Goal: Communication & Community: Share content

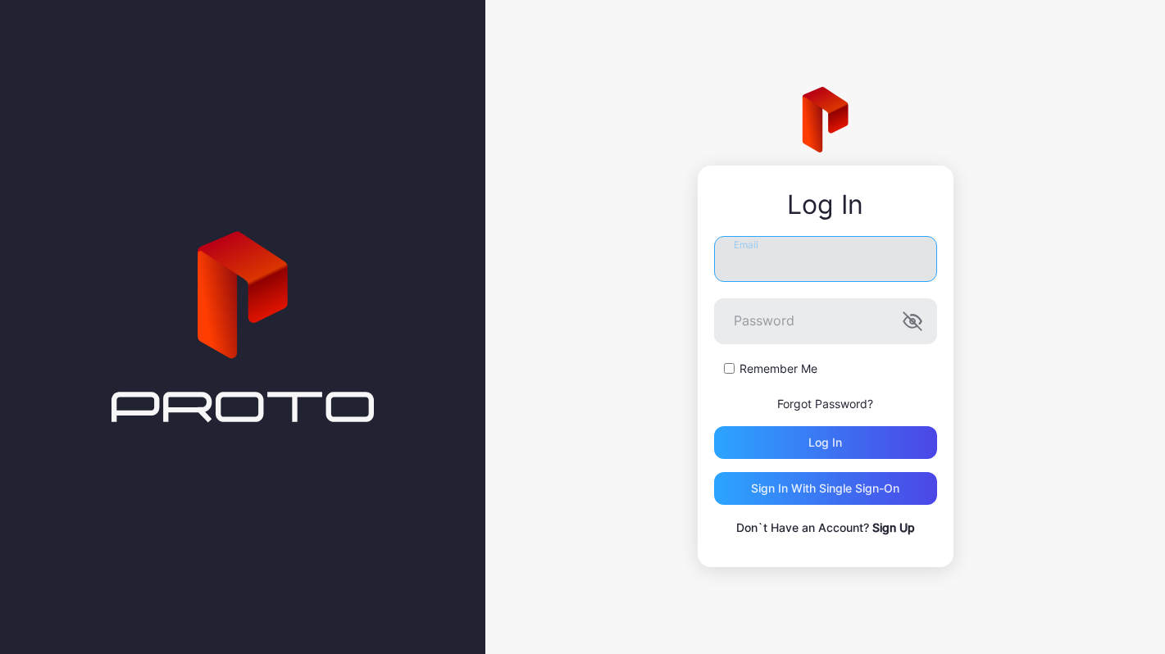
click at [809, 252] on input "Email" at bounding box center [825, 259] width 223 height 46
click at [0, 653] on com-1password-button at bounding box center [0, 654] width 0 height 0
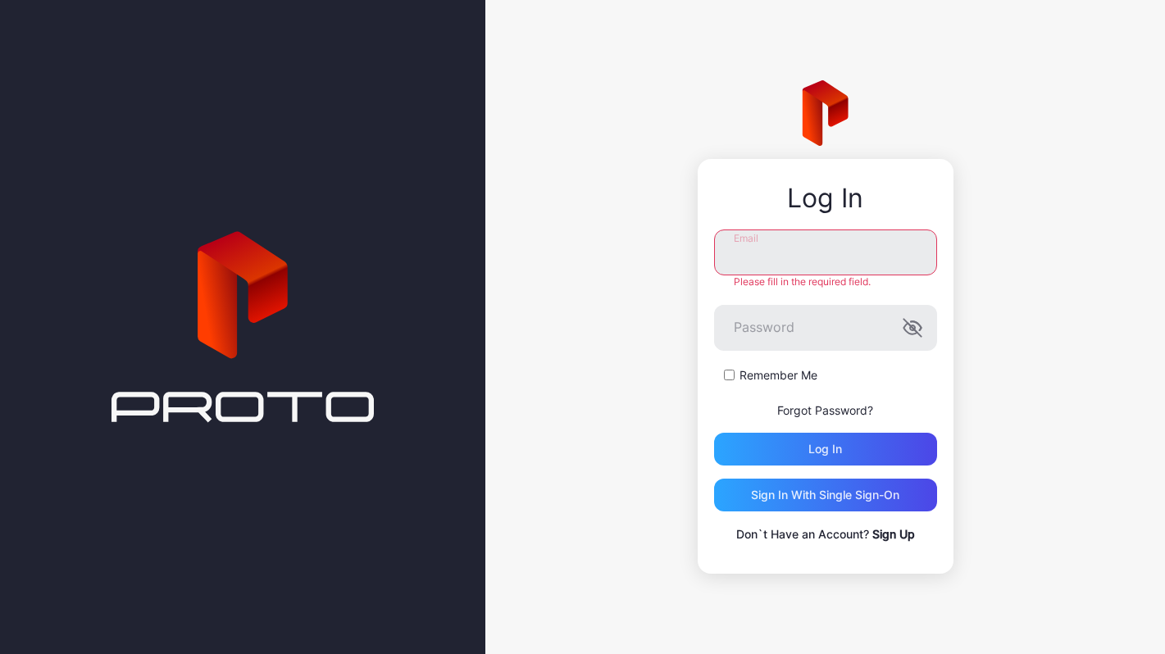
type input "**********"
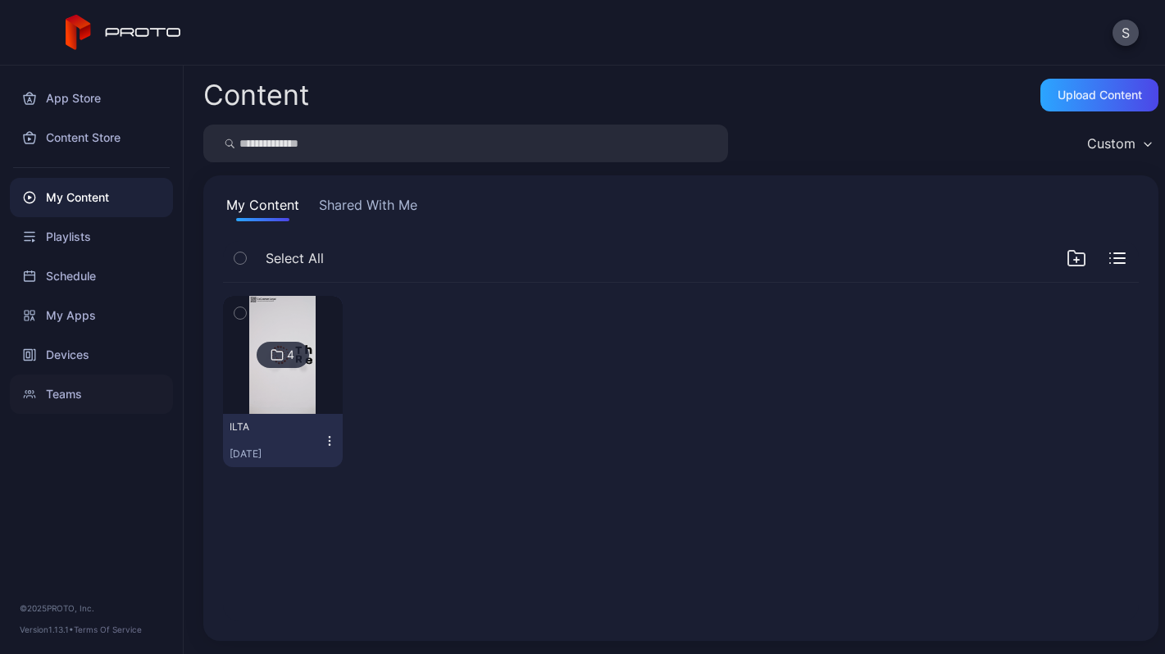
click at [55, 393] on div "Teams" at bounding box center [91, 394] width 163 height 39
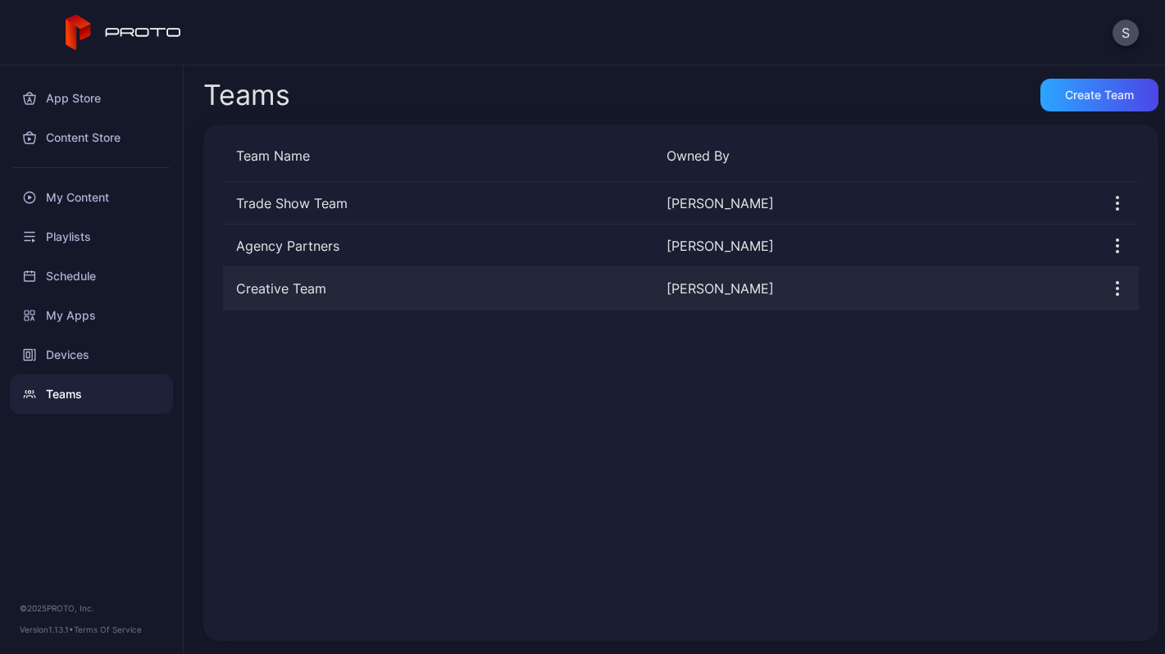
click at [300, 285] on div "Creative Team" at bounding box center [438, 289] width 430 height 20
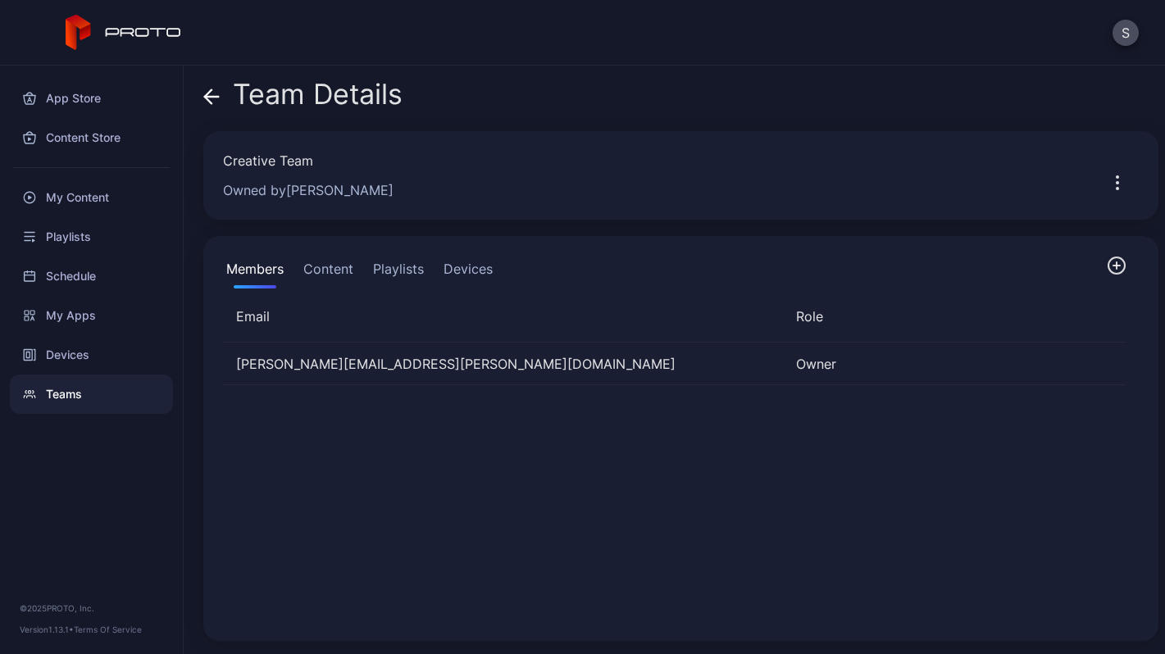
click at [1107, 262] on icon "button" at bounding box center [1117, 266] width 20 height 20
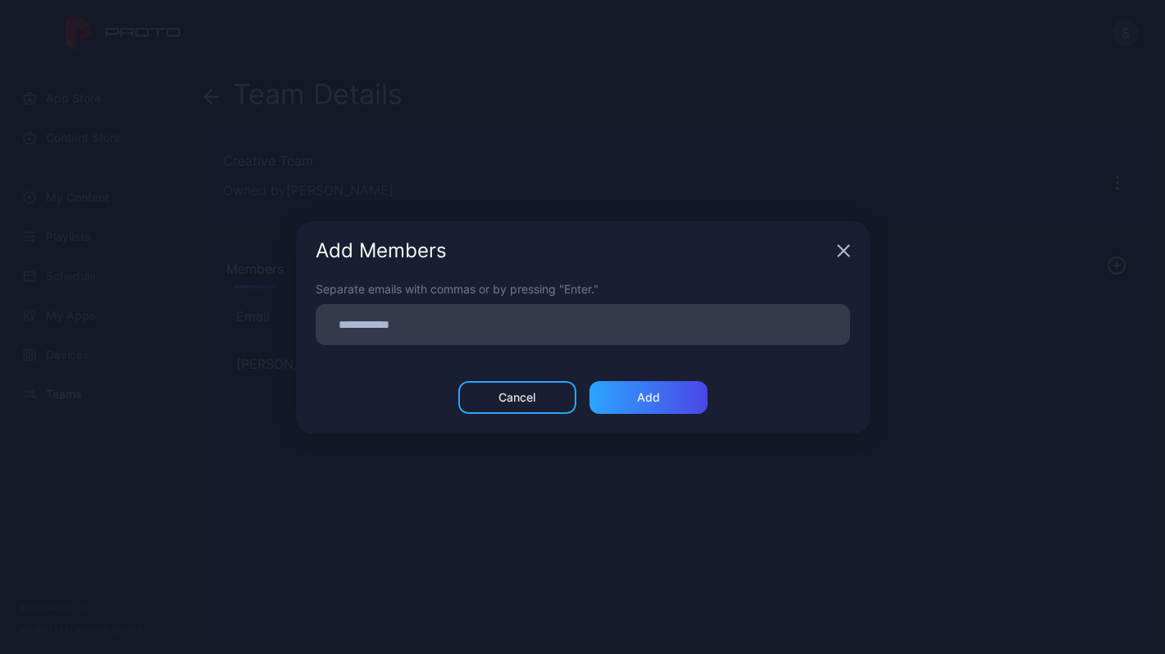
click at [695, 305] on div at bounding box center [583, 324] width 534 height 41
click at [680, 321] on input at bounding box center [582, 324] width 515 height 21
type input "*"
type input "**********"
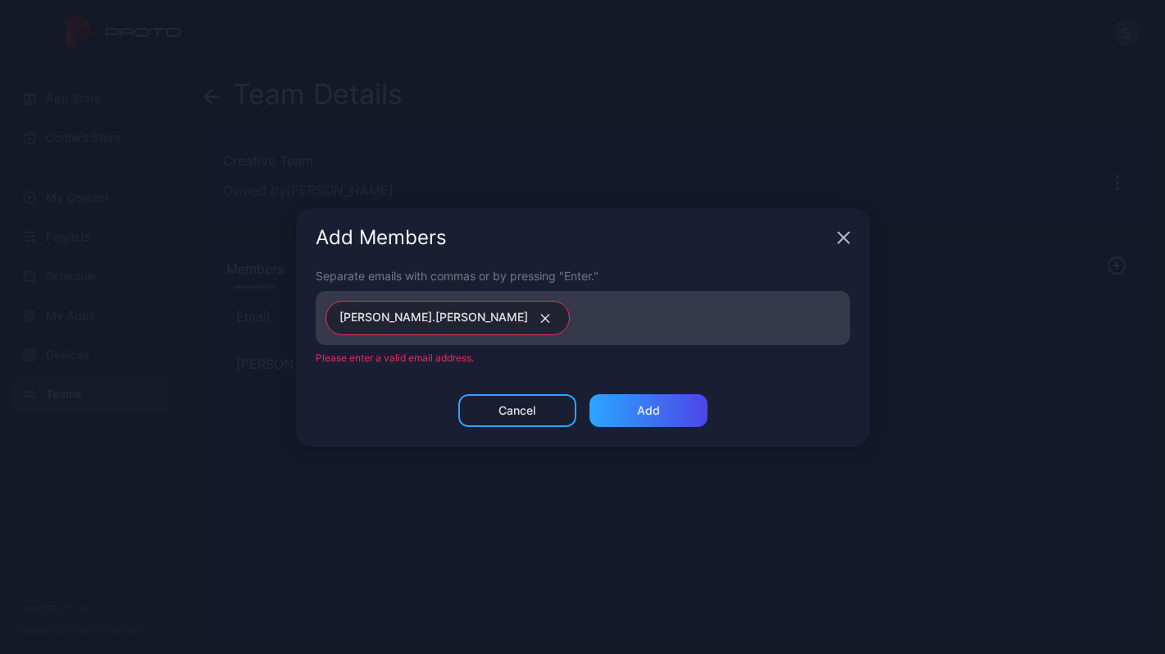
click at [539, 314] on icon "button" at bounding box center [545, 319] width 12 height 10
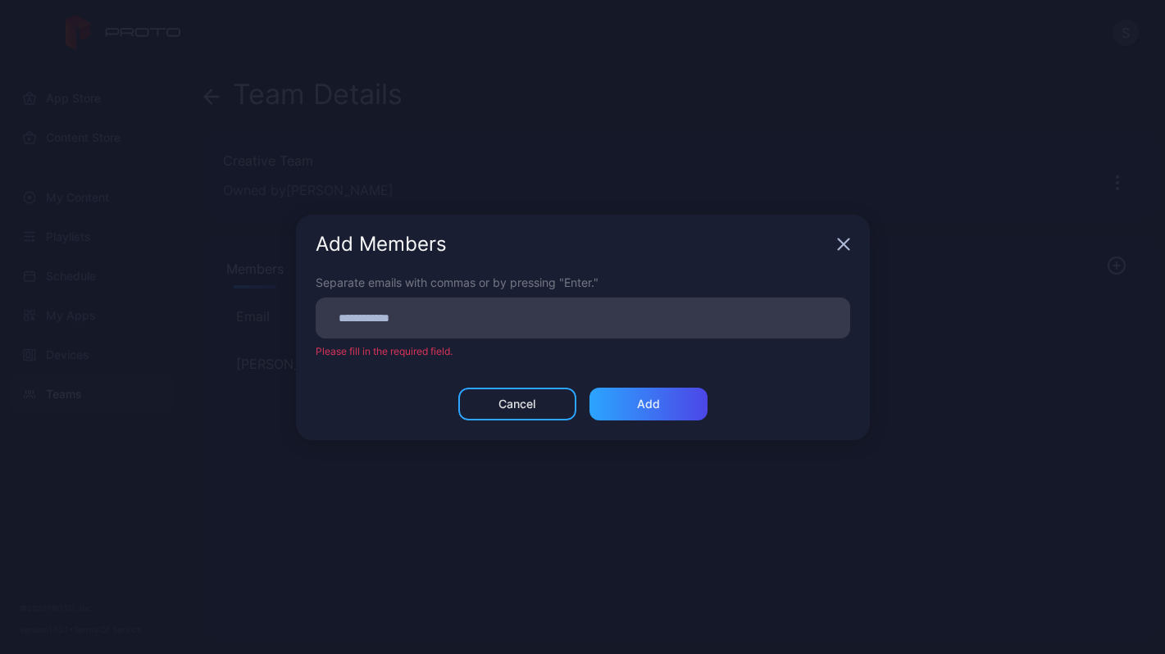
paste input
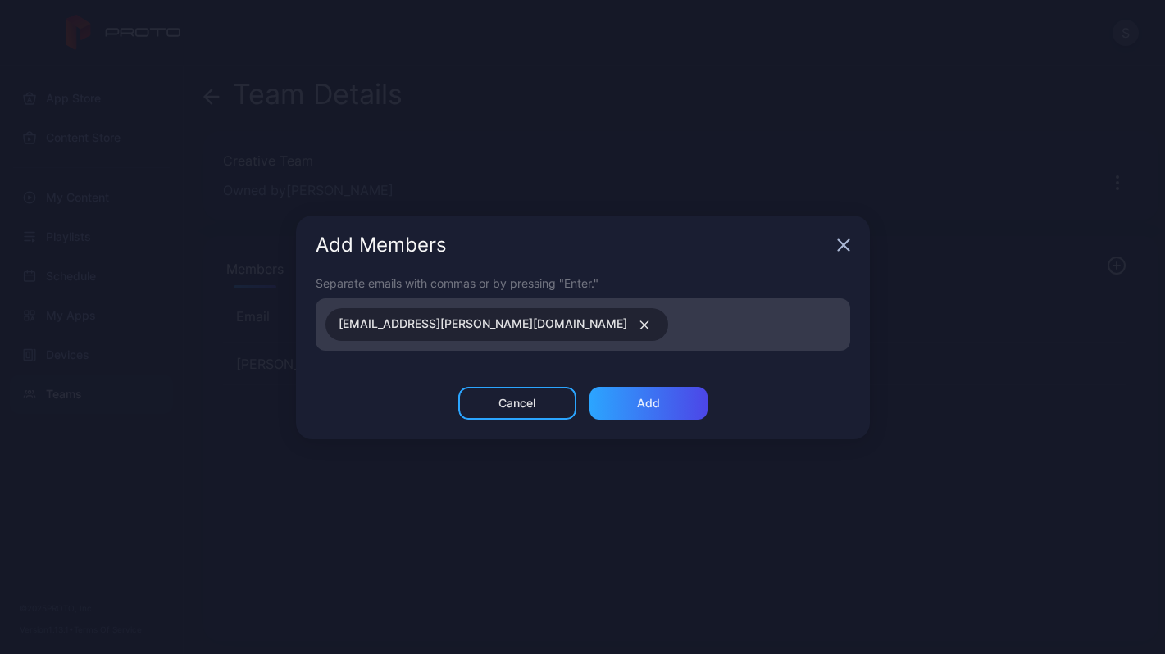
click at [640, 327] on icon "button" at bounding box center [644, 325] width 8 height 8
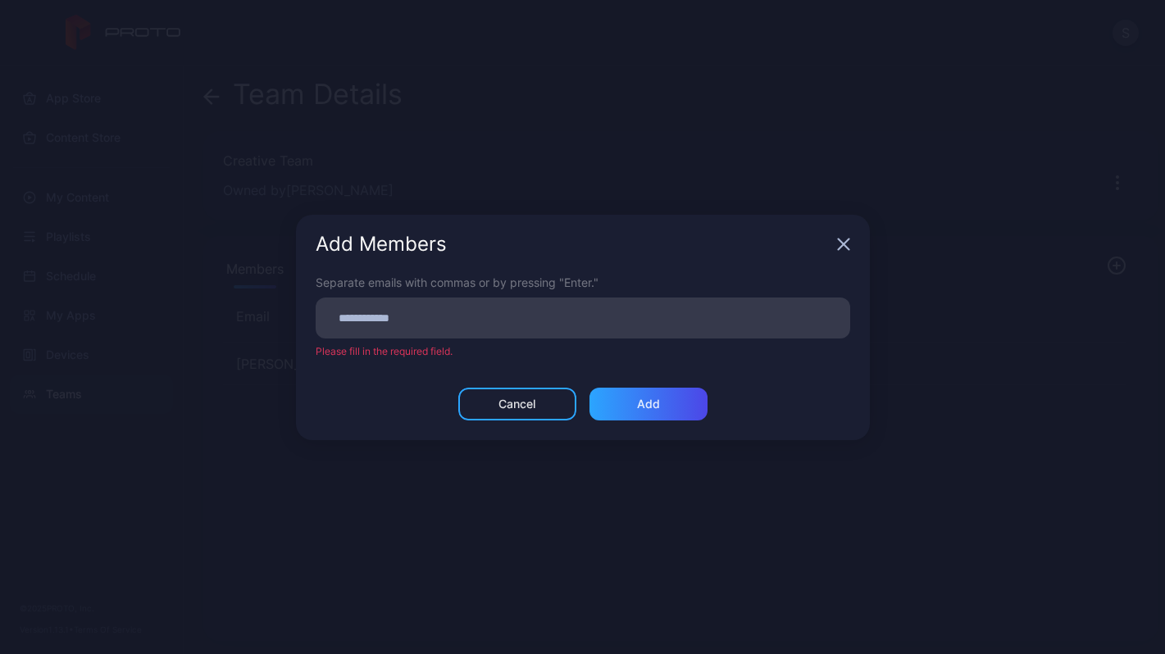
click at [389, 325] on input at bounding box center [582, 317] width 515 height 21
paste input
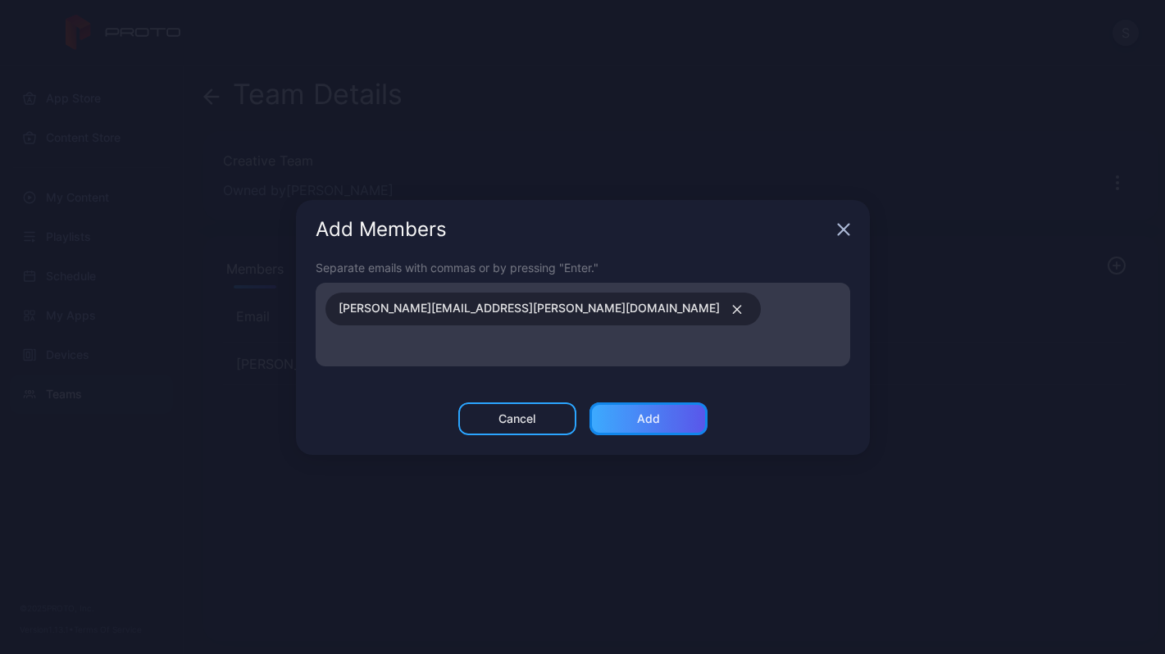
click at [618, 402] on div "Add" at bounding box center [648, 418] width 118 height 33
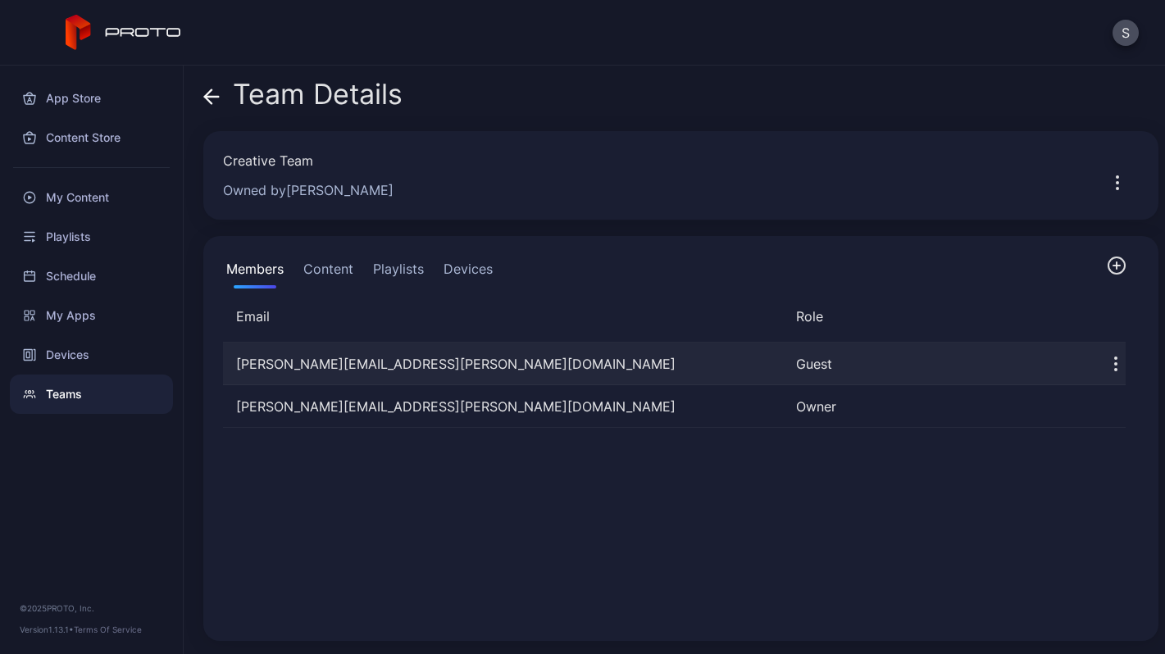
click at [1106, 361] on icon "button" at bounding box center [1116, 364] width 20 height 20
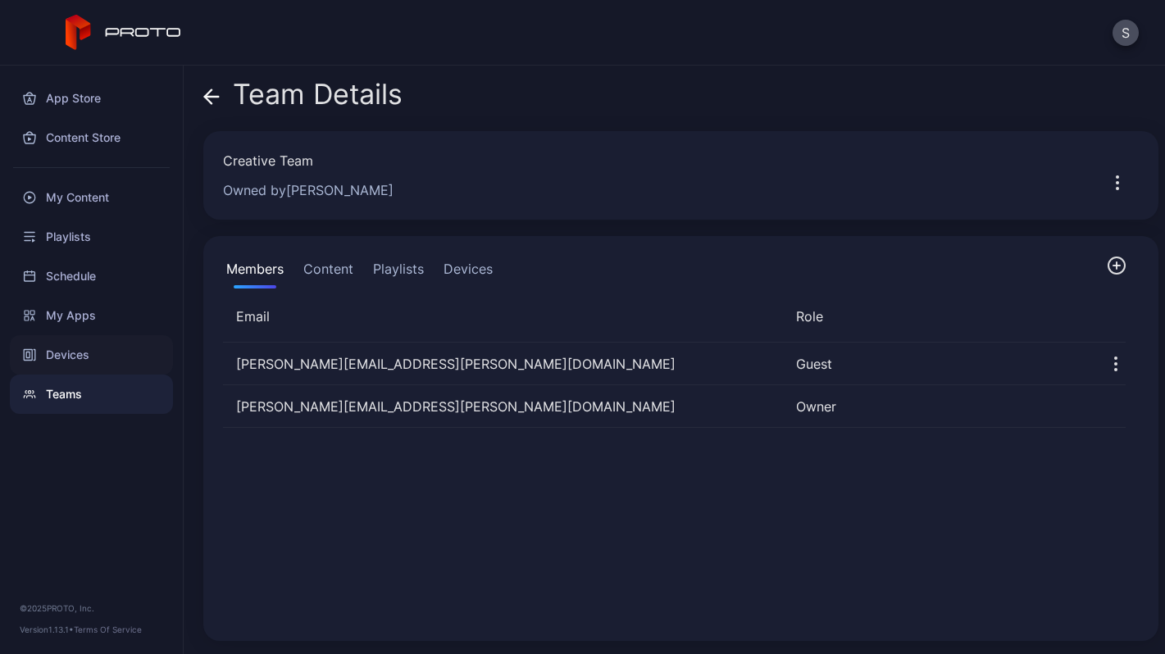
click at [70, 357] on div "Devices" at bounding box center [91, 354] width 163 height 39
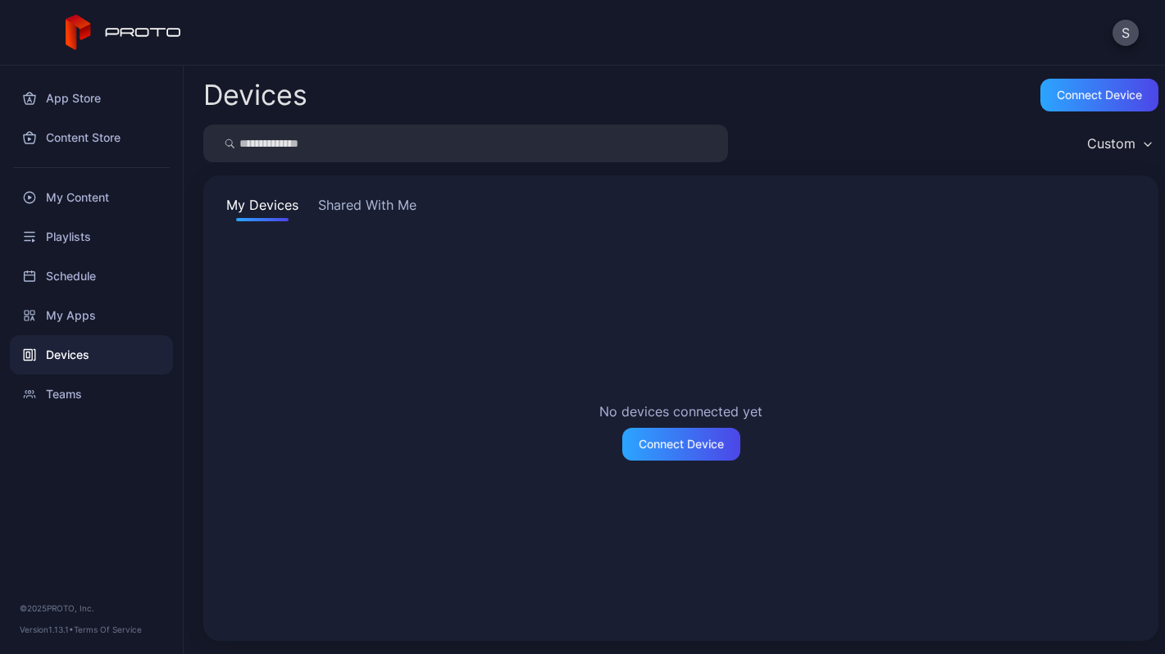
click at [385, 206] on button "Shared With Me" at bounding box center [367, 208] width 105 height 26
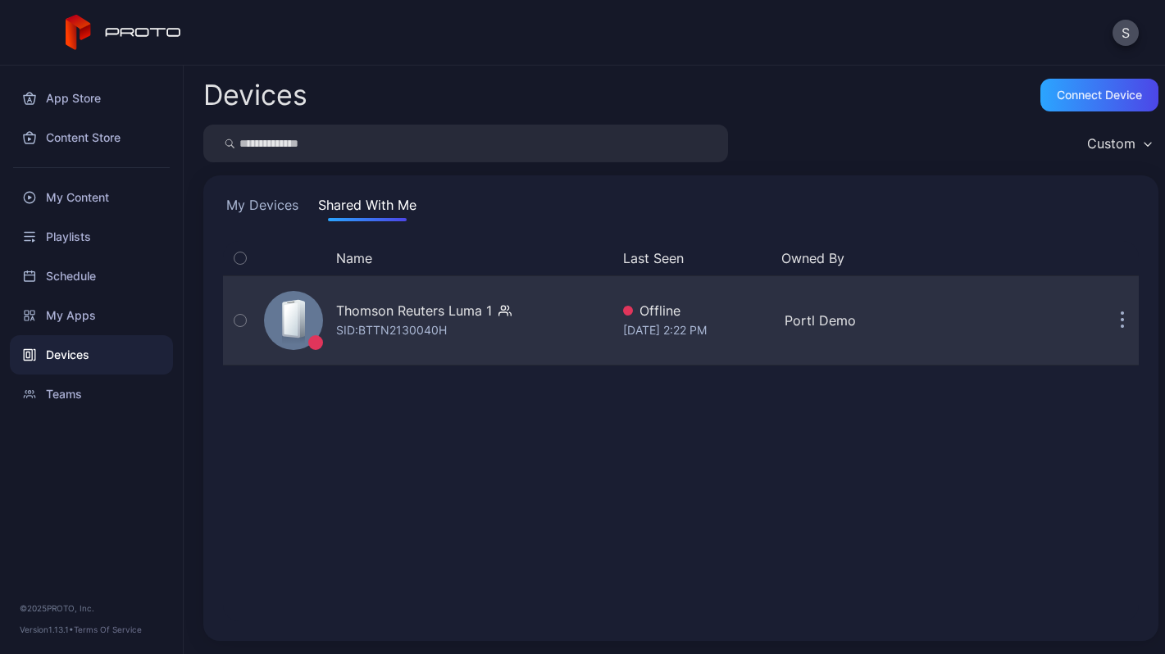
click at [1121, 328] on icon "button" at bounding box center [1123, 320] width 4 height 19
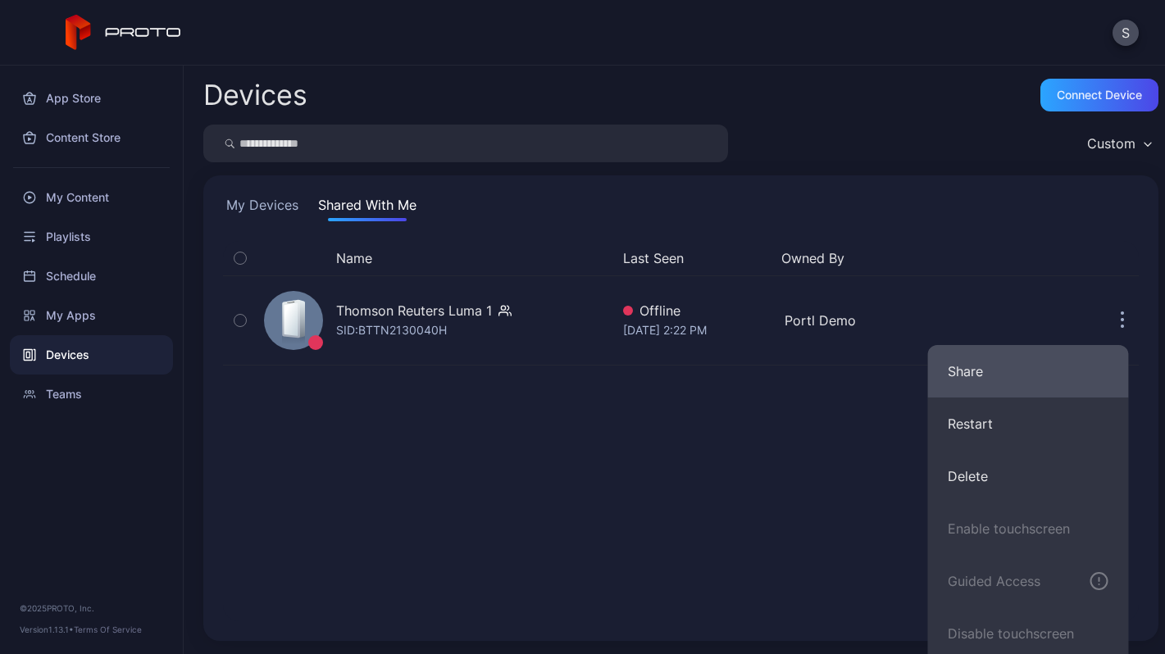
click at [960, 366] on button "Share" at bounding box center [1028, 371] width 201 height 52
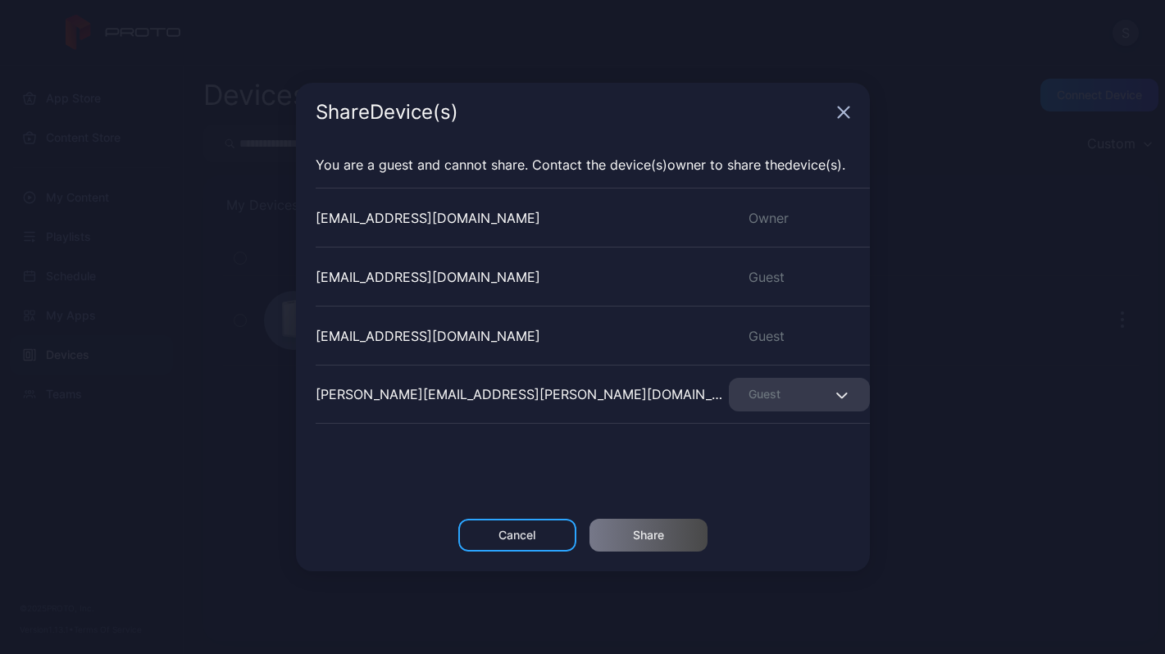
click at [560, 391] on div "[PERSON_NAME][EMAIL_ADDRESS][PERSON_NAME][DOMAIN_NAME] Guest" at bounding box center [593, 394] width 554 height 59
click at [499, 530] on div "Cancel" at bounding box center [516, 535] width 37 height 13
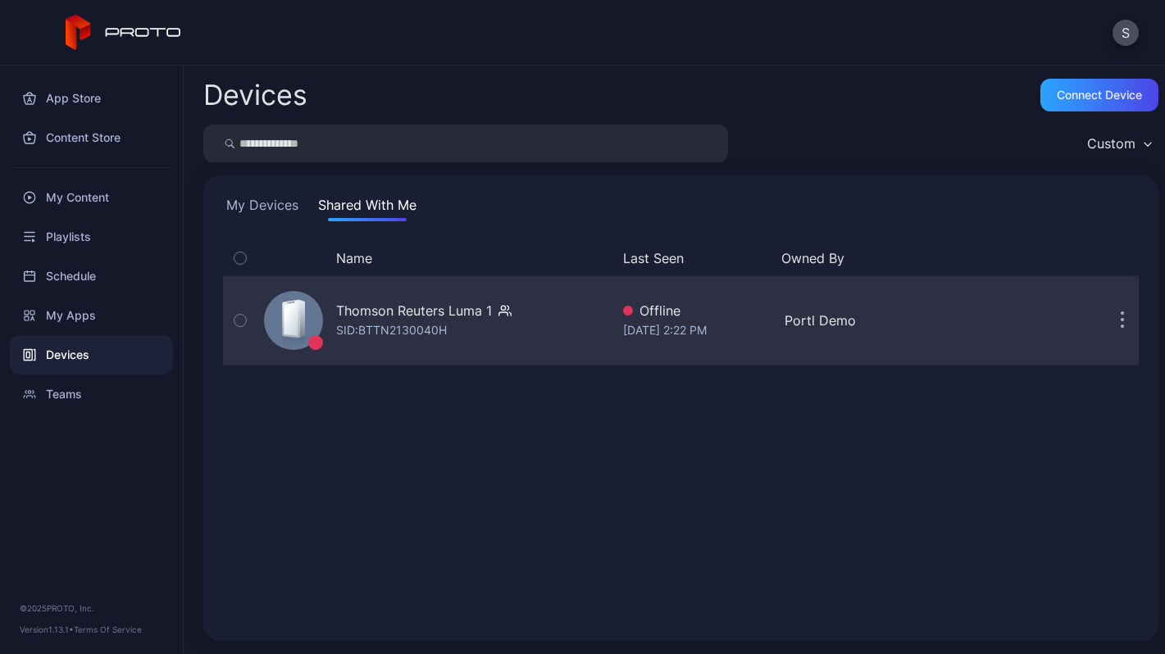
click at [1121, 316] on icon "button" at bounding box center [1123, 320] width 4 height 19
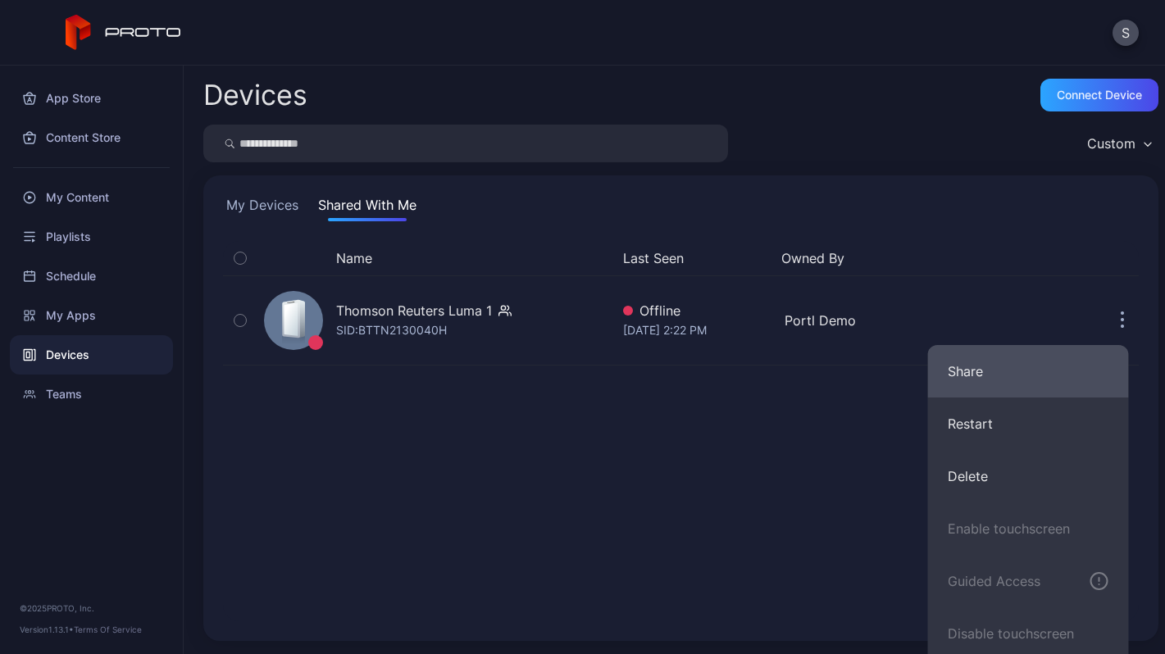
click at [993, 370] on button "Share" at bounding box center [1028, 371] width 201 height 52
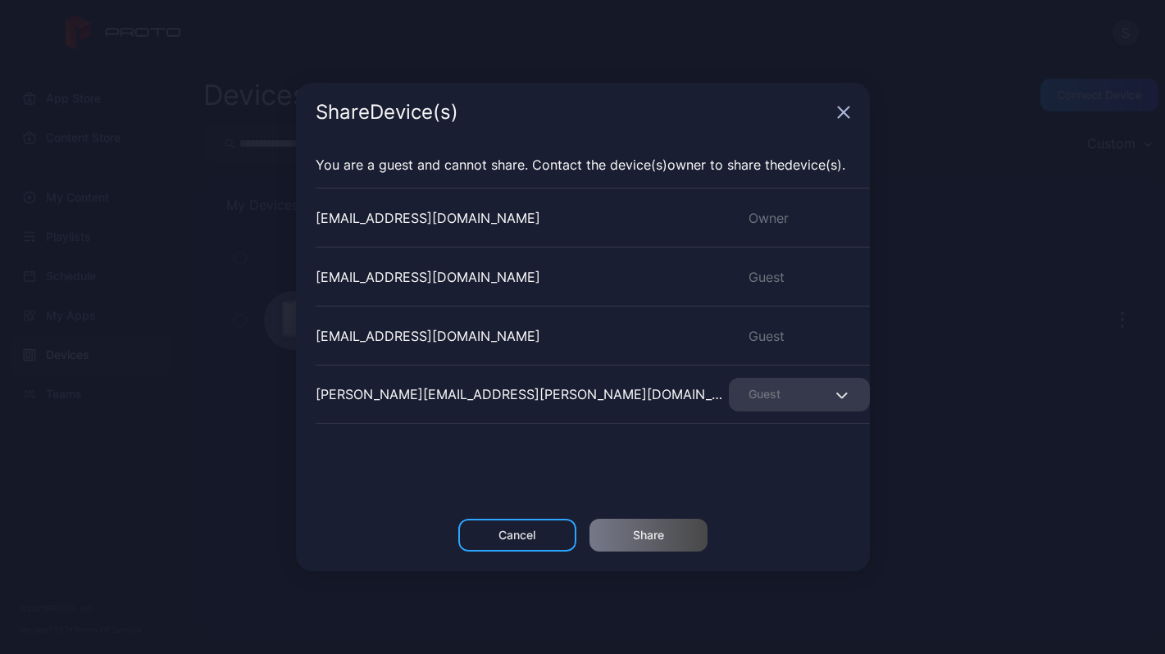
click at [813, 396] on div "Guest" at bounding box center [799, 395] width 141 height 34
click at [552, 543] on div "Cancel" at bounding box center [517, 535] width 118 height 33
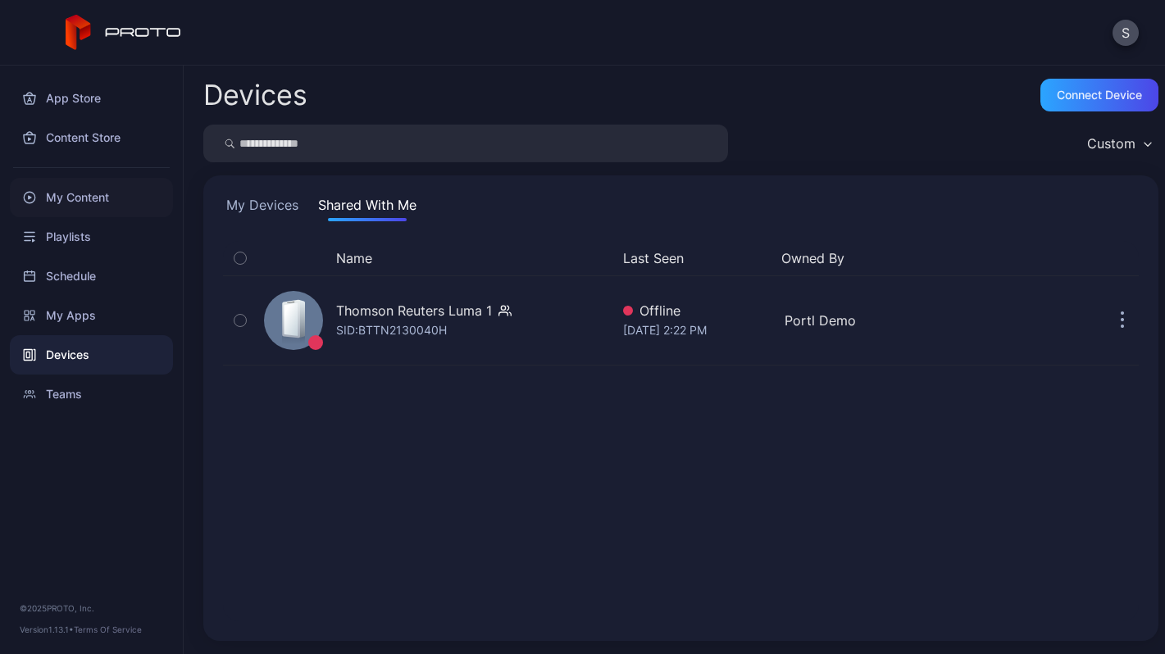
click at [77, 193] on div "My Content" at bounding box center [91, 197] width 163 height 39
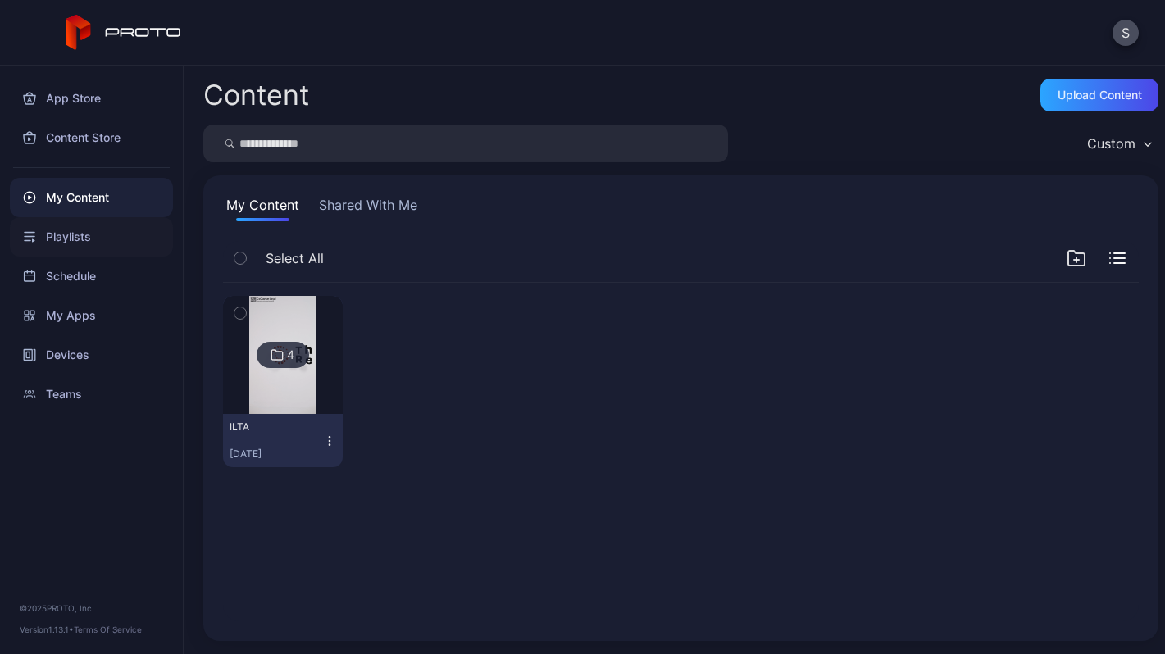
click at [87, 233] on div "Playlists" at bounding box center [91, 236] width 163 height 39
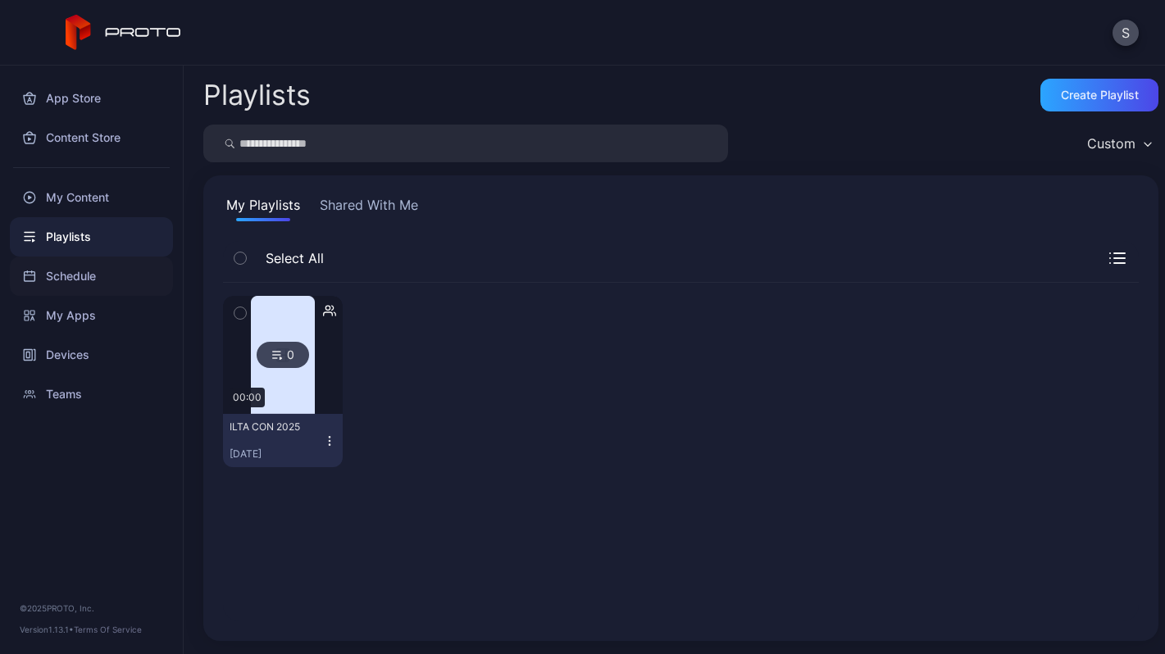
click at [82, 273] on div "Schedule" at bounding box center [91, 276] width 163 height 39
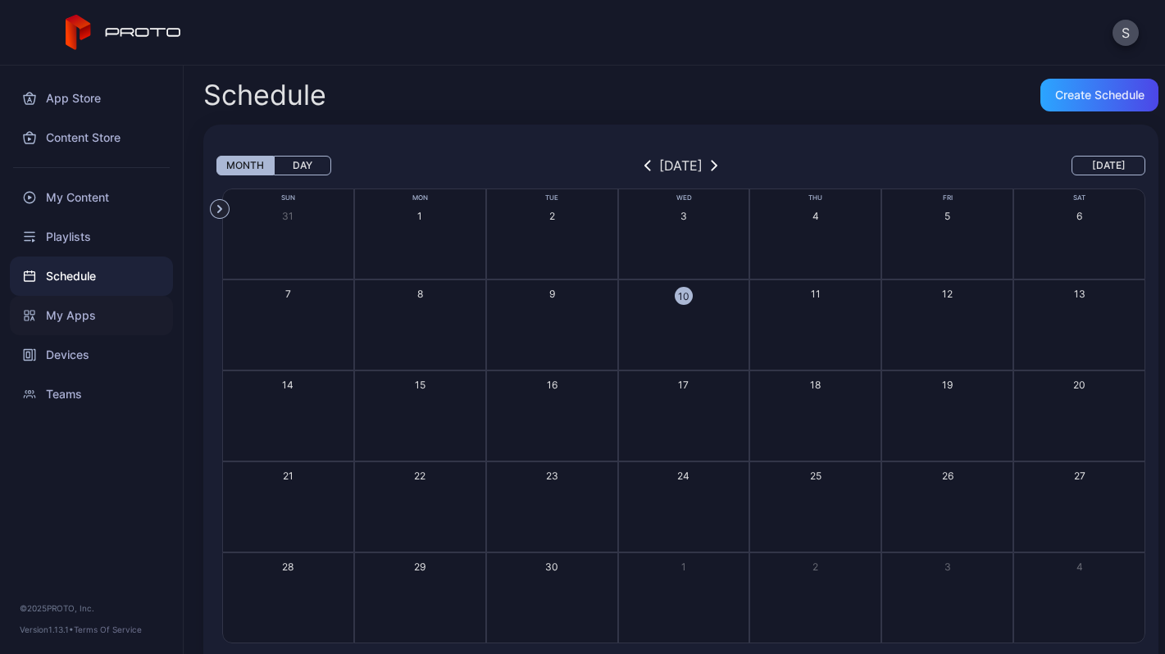
click at [77, 311] on div "My Apps" at bounding box center [91, 315] width 163 height 39
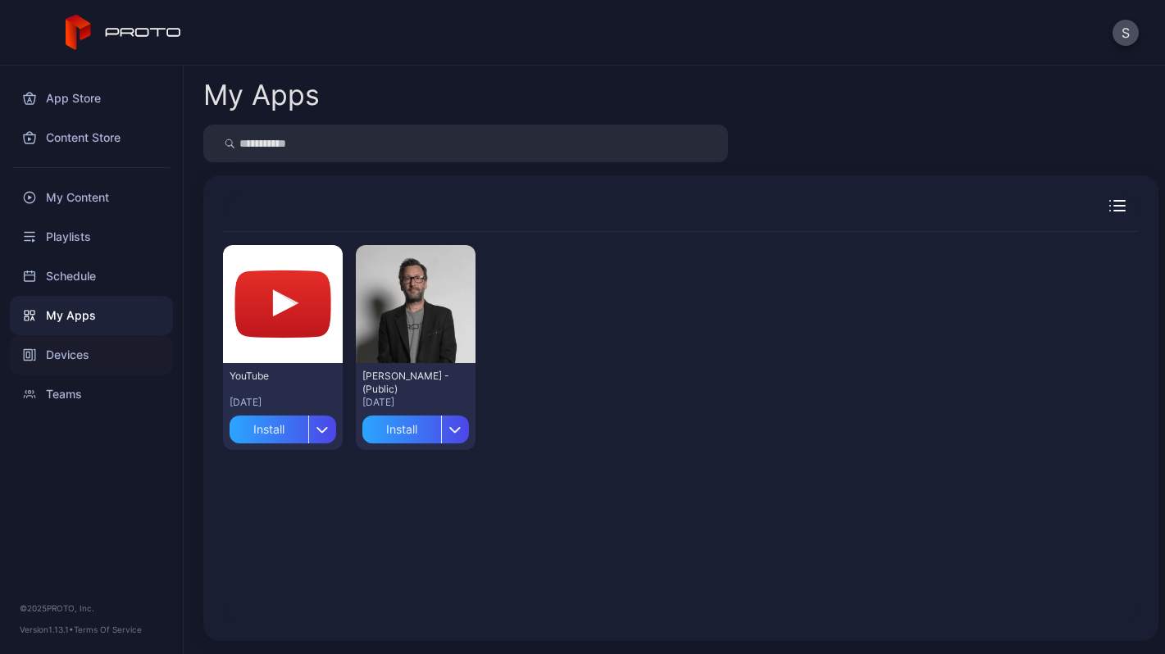
click at [78, 348] on div "Devices" at bounding box center [91, 354] width 163 height 39
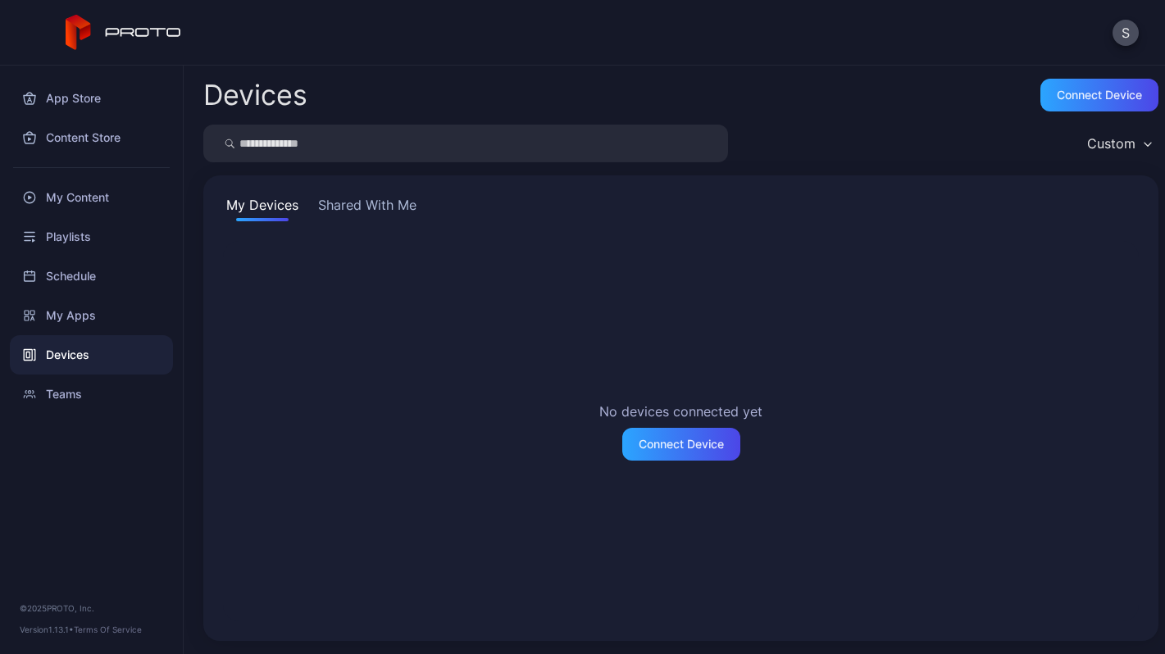
click at [358, 205] on button "Shared With Me" at bounding box center [367, 208] width 105 height 26
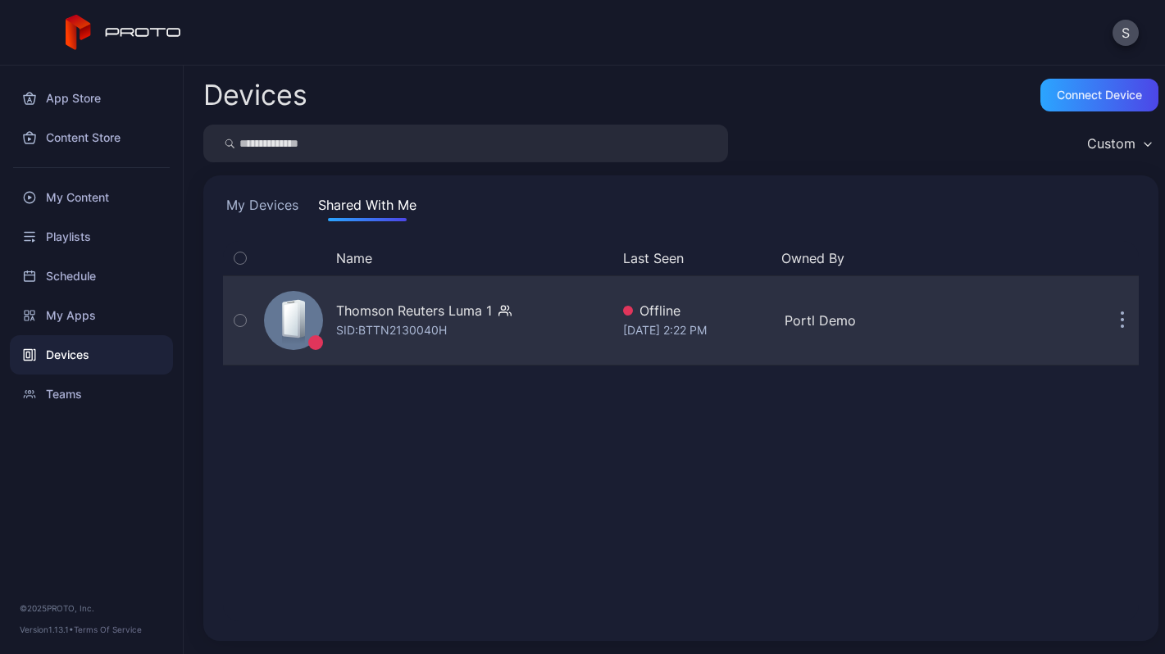
click at [1106, 321] on button "button" at bounding box center [1122, 320] width 33 height 33
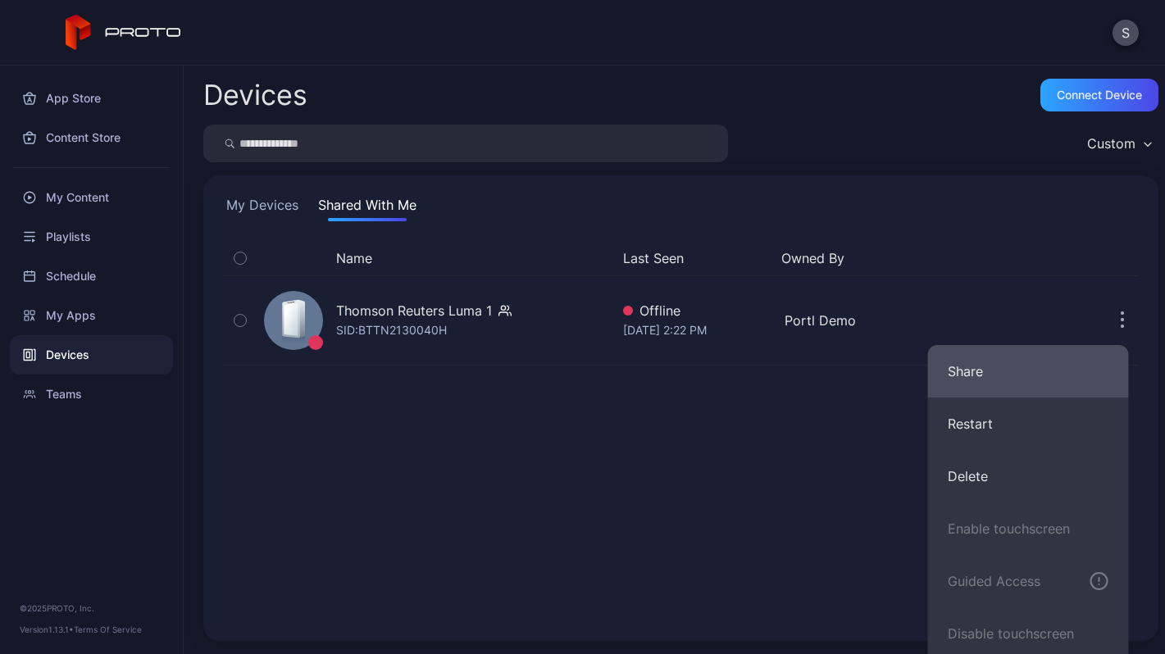
click at [981, 380] on button "Share" at bounding box center [1028, 371] width 201 height 52
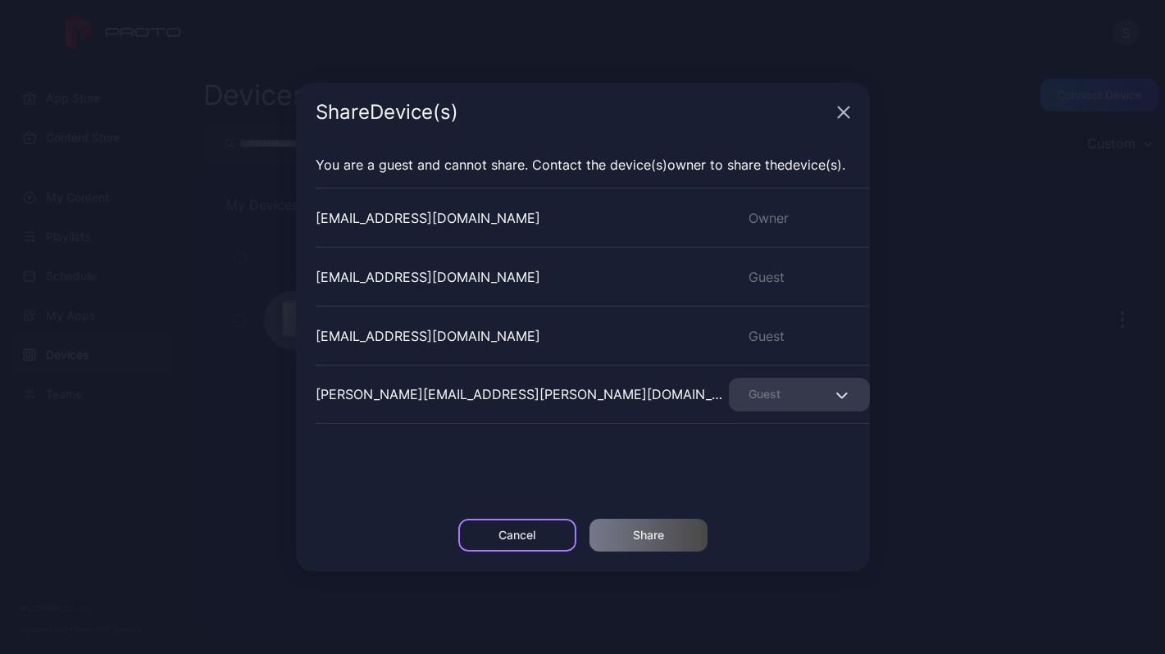
click at [524, 539] on div "Cancel" at bounding box center [516, 535] width 37 height 13
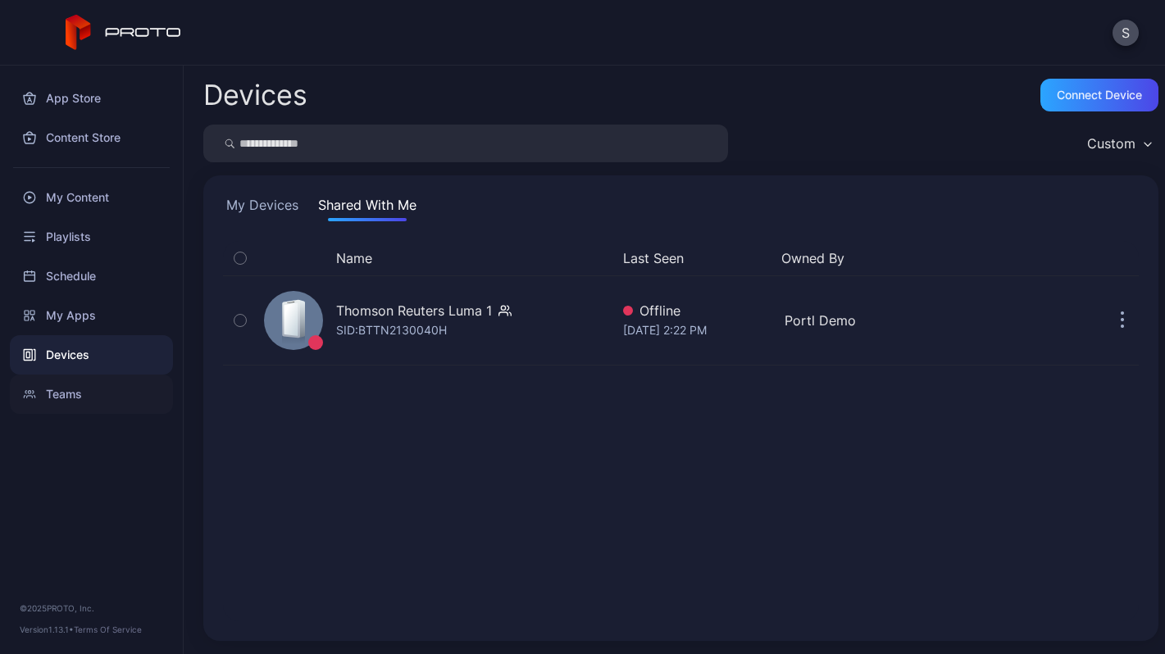
click at [64, 393] on div "Teams" at bounding box center [91, 394] width 163 height 39
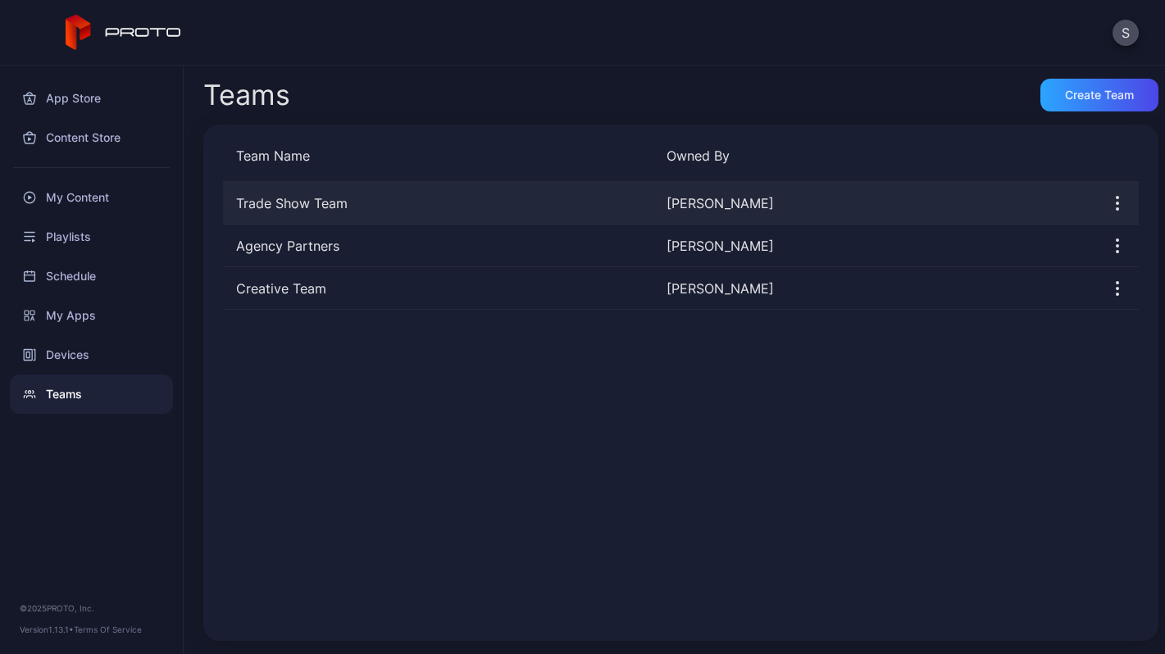
click at [375, 203] on div "Trade Show Team" at bounding box center [438, 203] width 430 height 20
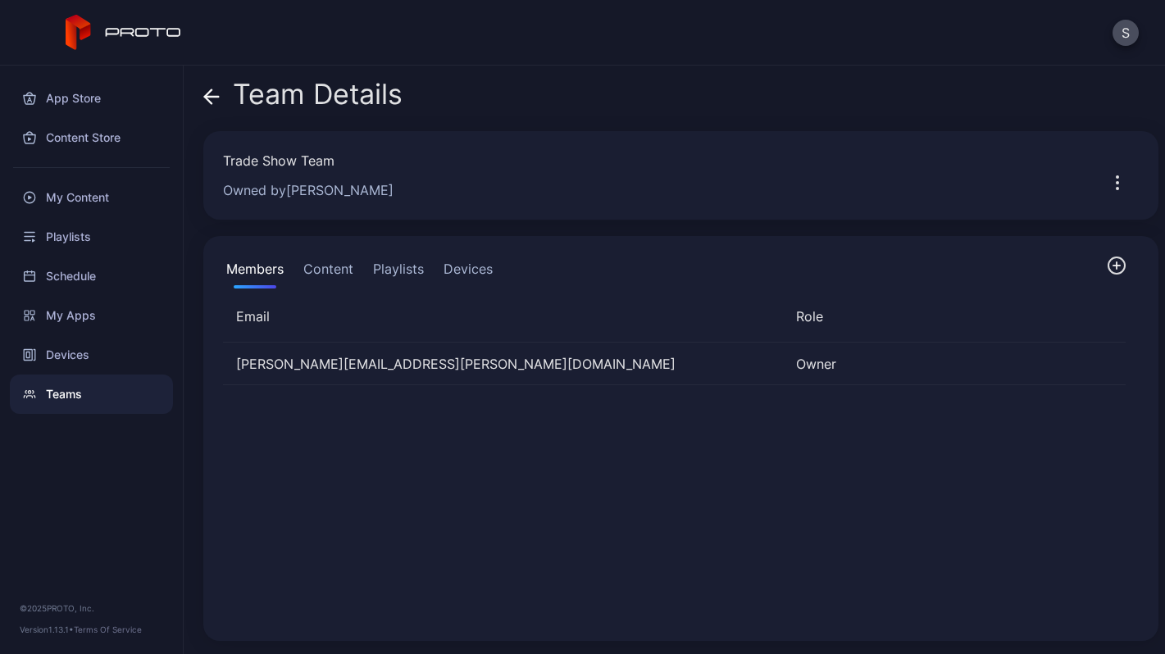
click at [314, 279] on button "Content" at bounding box center [328, 272] width 57 height 33
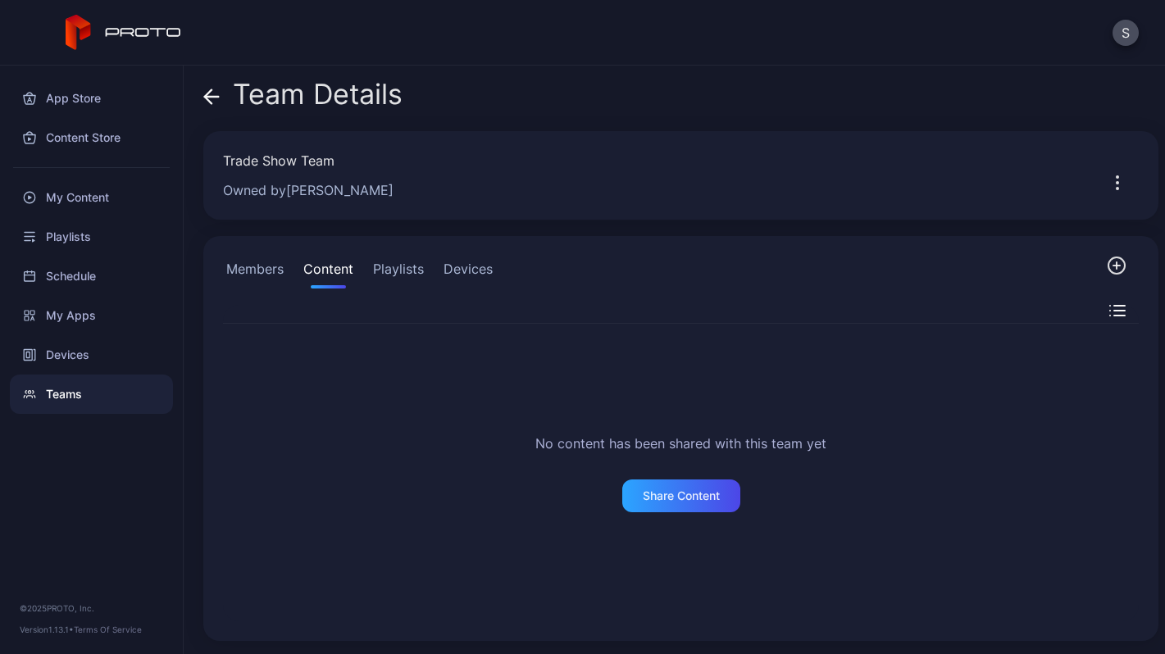
click at [387, 266] on button "Playlists" at bounding box center [398, 272] width 57 height 33
click at [452, 258] on button "Devices" at bounding box center [468, 272] width 56 height 33
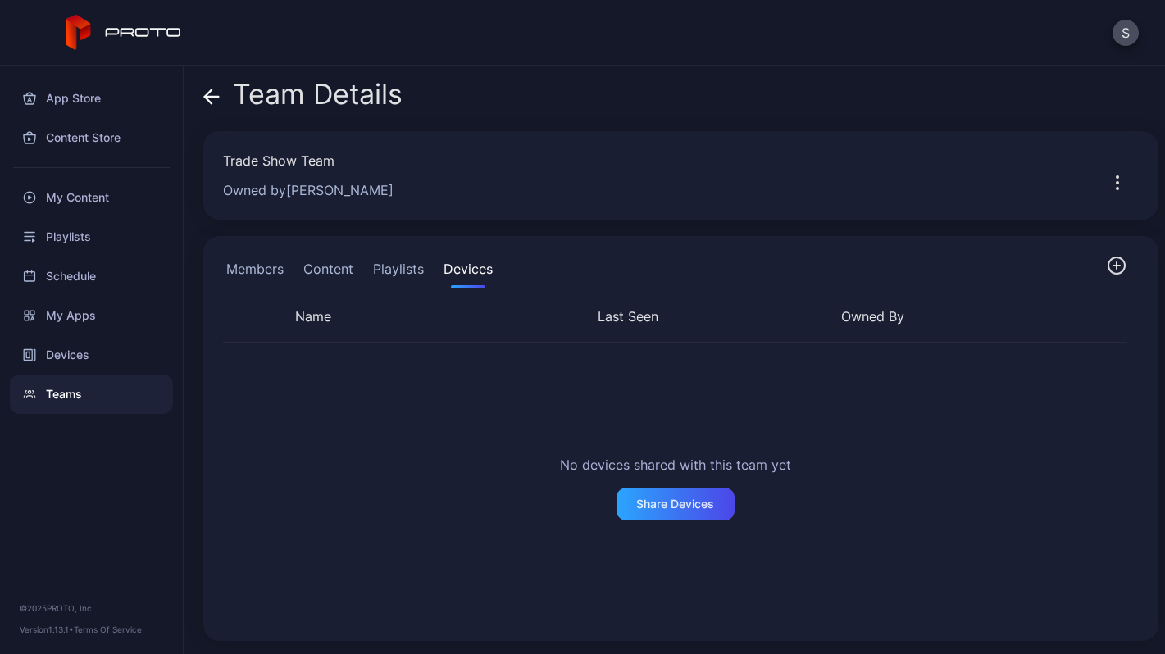
click at [213, 98] on icon at bounding box center [211, 97] width 16 height 16
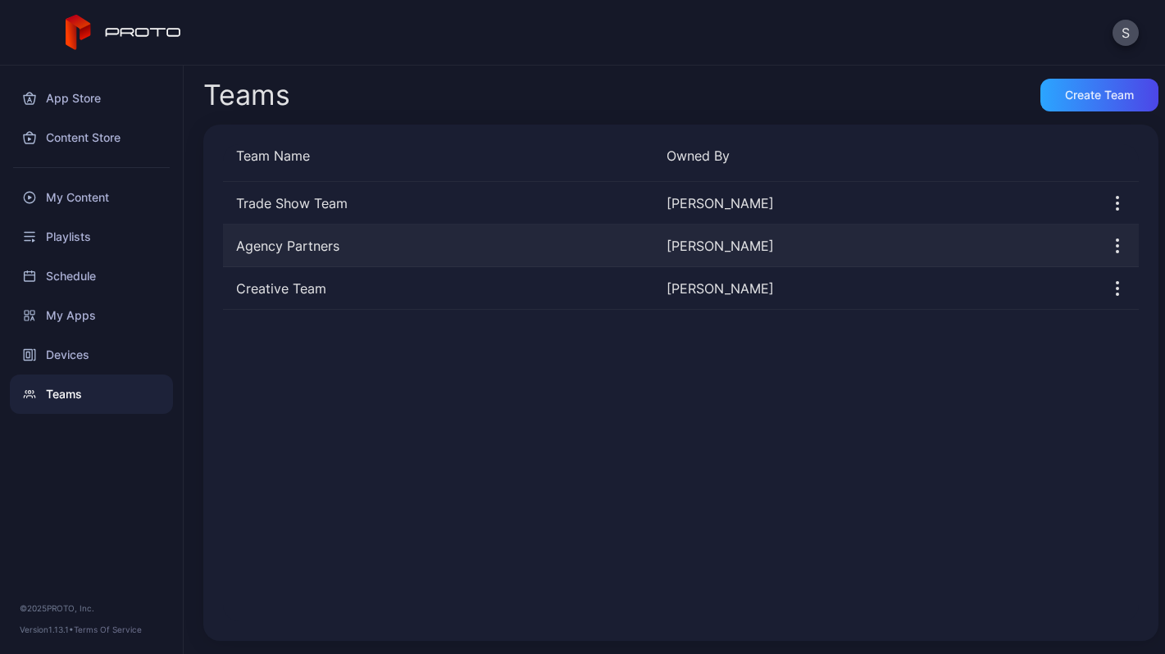
click at [293, 249] on div "Agency Partners" at bounding box center [438, 246] width 430 height 20
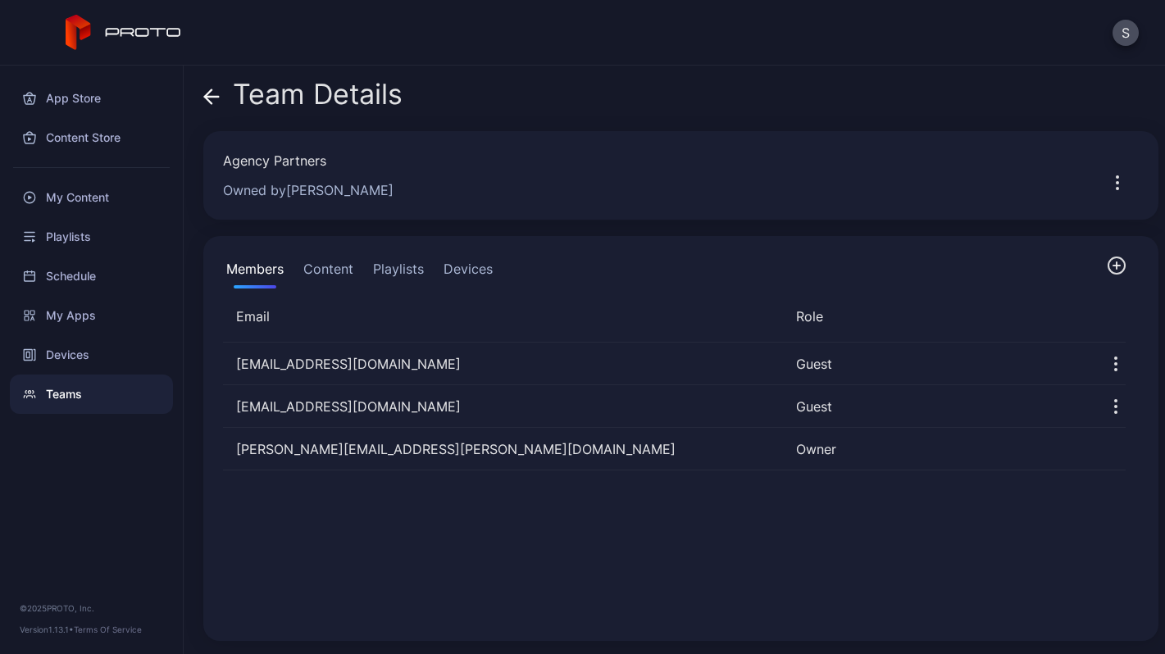
click at [335, 266] on button "Content" at bounding box center [328, 272] width 57 height 33
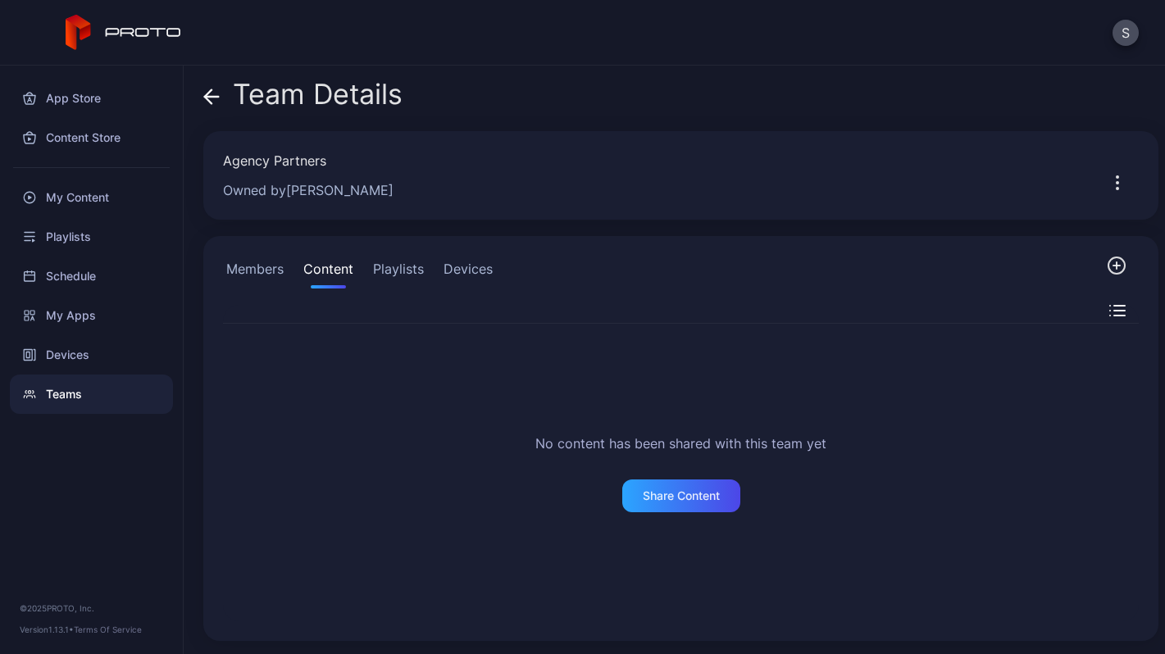
click at [399, 275] on button "Playlists" at bounding box center [398, 272] width 57 height 33
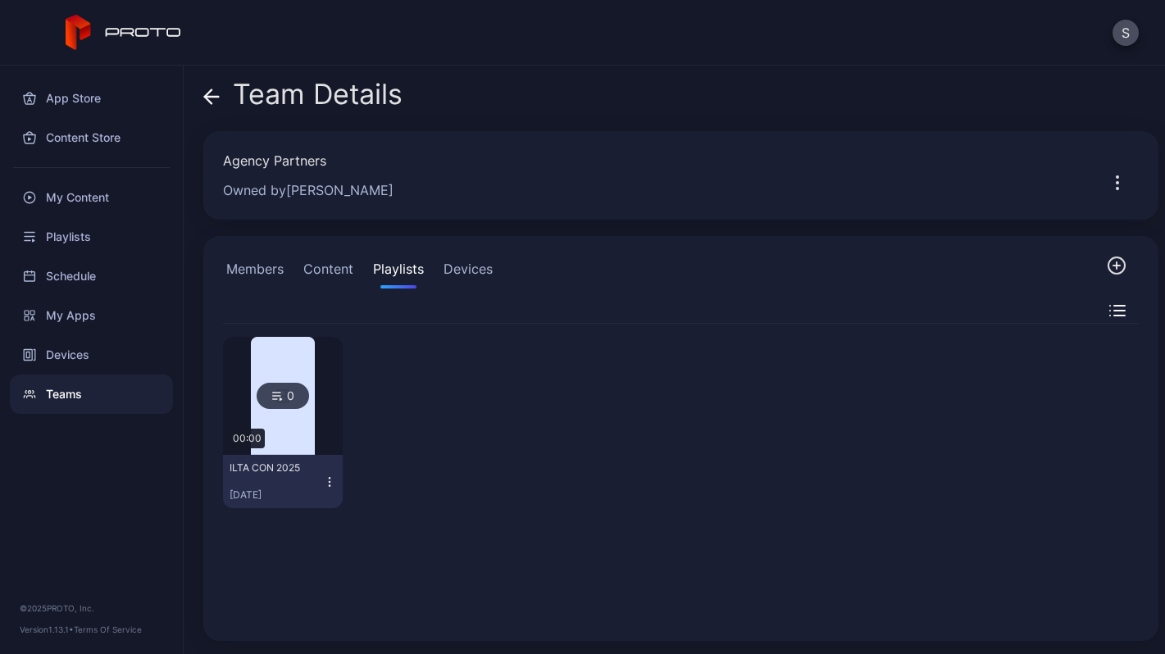
click at [457, 267] on button "Devices" at bounding box center [468, 272] width 56 height 33
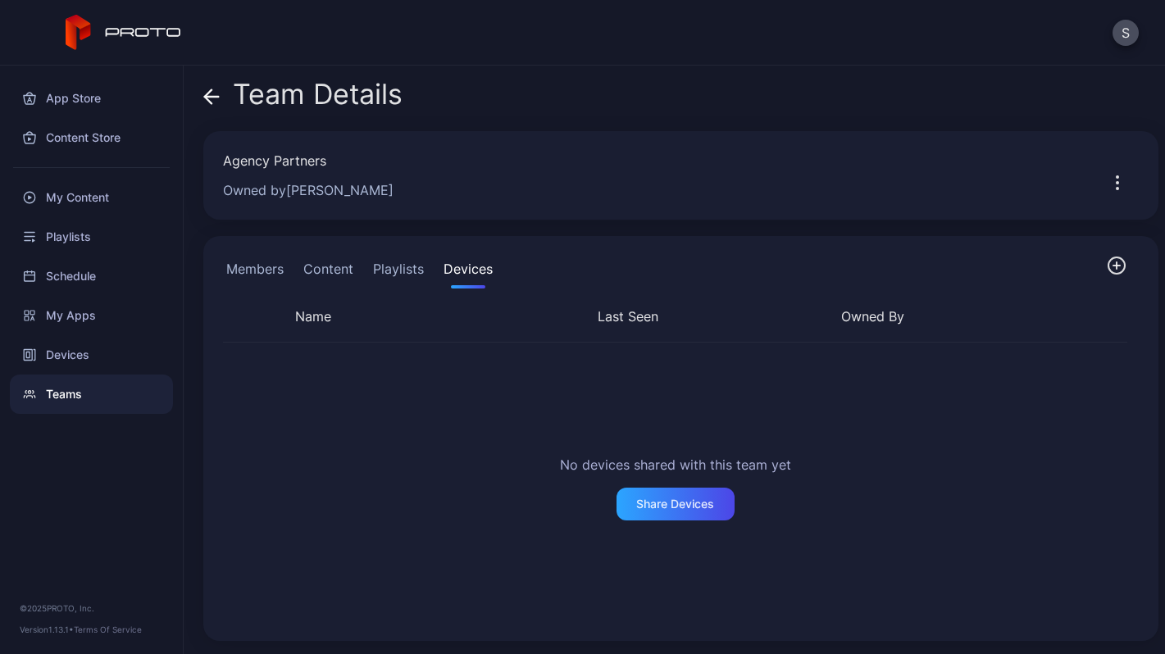
click at [57, 390] on div "Teams" at bounding box center [91, 394] width 163 height 39
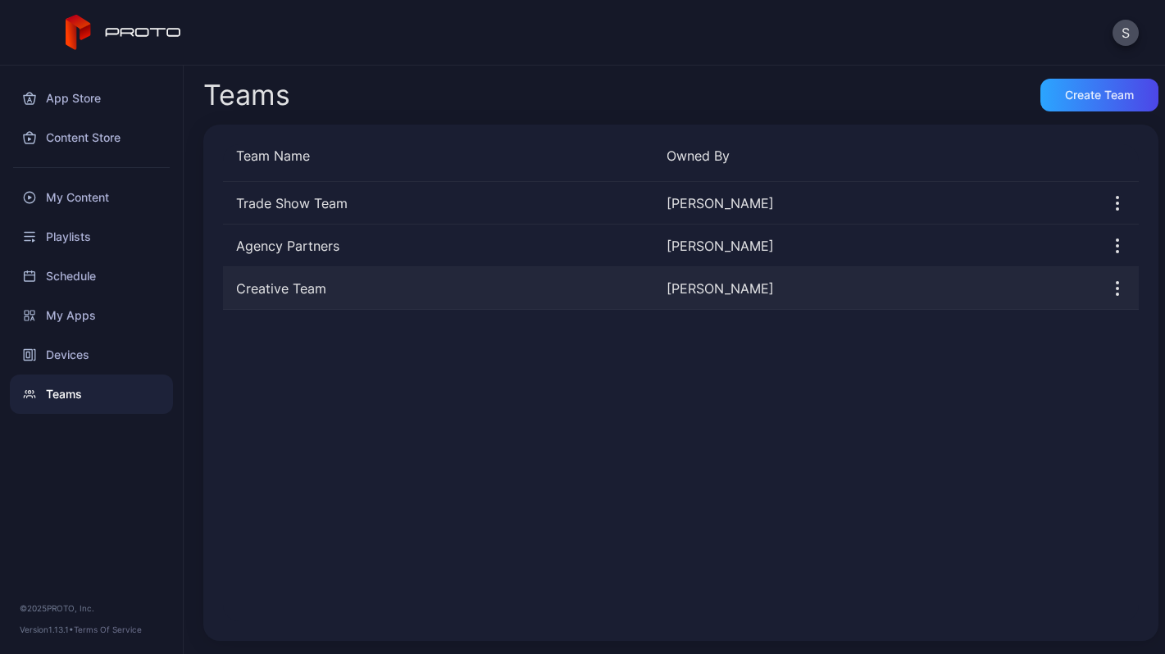
click at [284, 285] on div "Creative Team" at bounding box center [438, 289] width 430 height 20
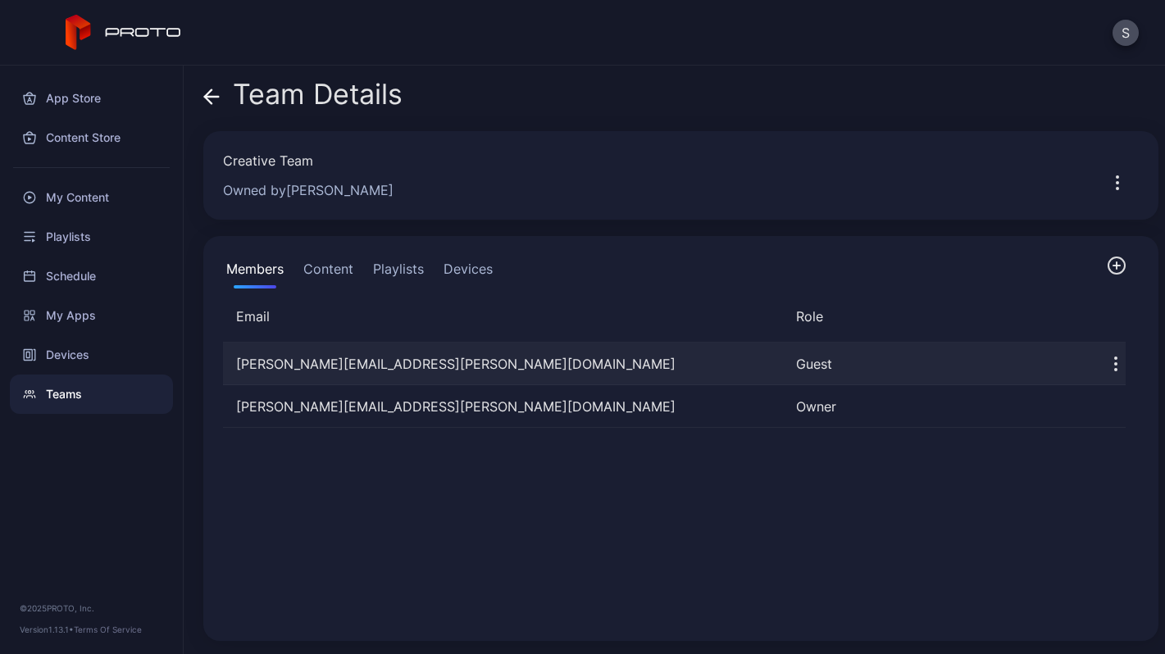
click at [1106, 361] on icon "button" at bounding box center [1116, 364] width 20 height 20
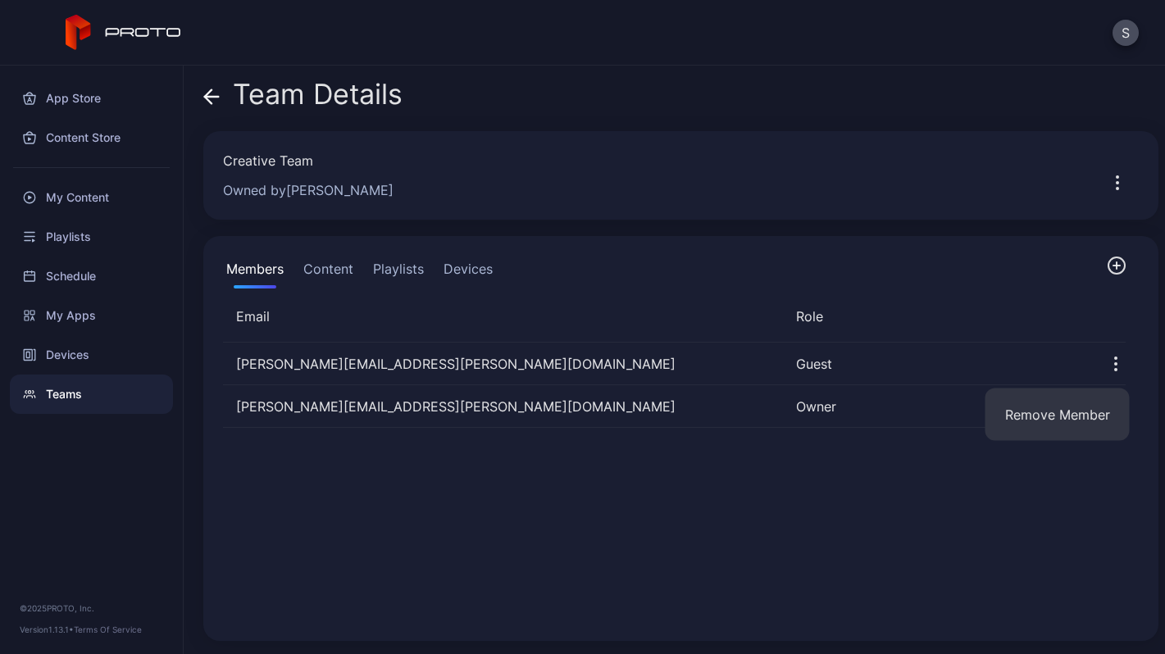
click at [619, 333] on div "[PERSON_NAME][EMAIL_ADDRESS][PERSON_NAME][DOMAIN_NAME] Guest [PERSON_NAME][DOMA…" at bounding box center [674, 482] width 929 height 305
click at [342, 271] on button "Content" at bounding box center [328, 272] width 57 height 33
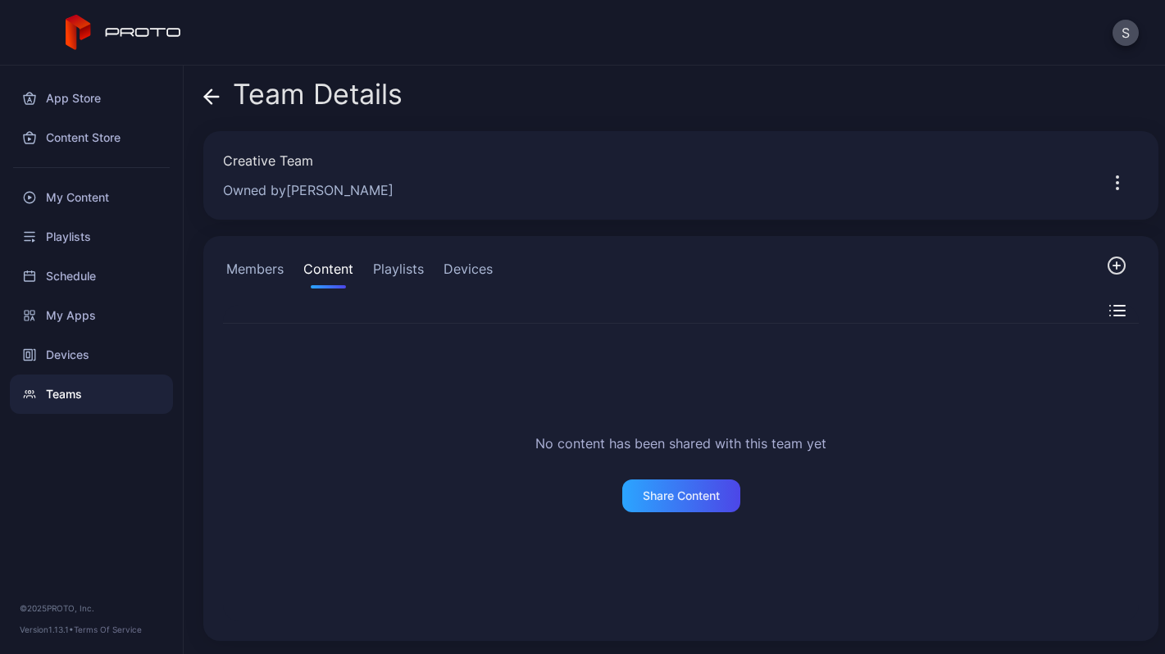
click at [385, 274] on button "Playlists" at bounding box center [398, 272] width 57 height 33
click at [465, 258] on button "Devices" at bounding box center [468, 272] width 56 height 33
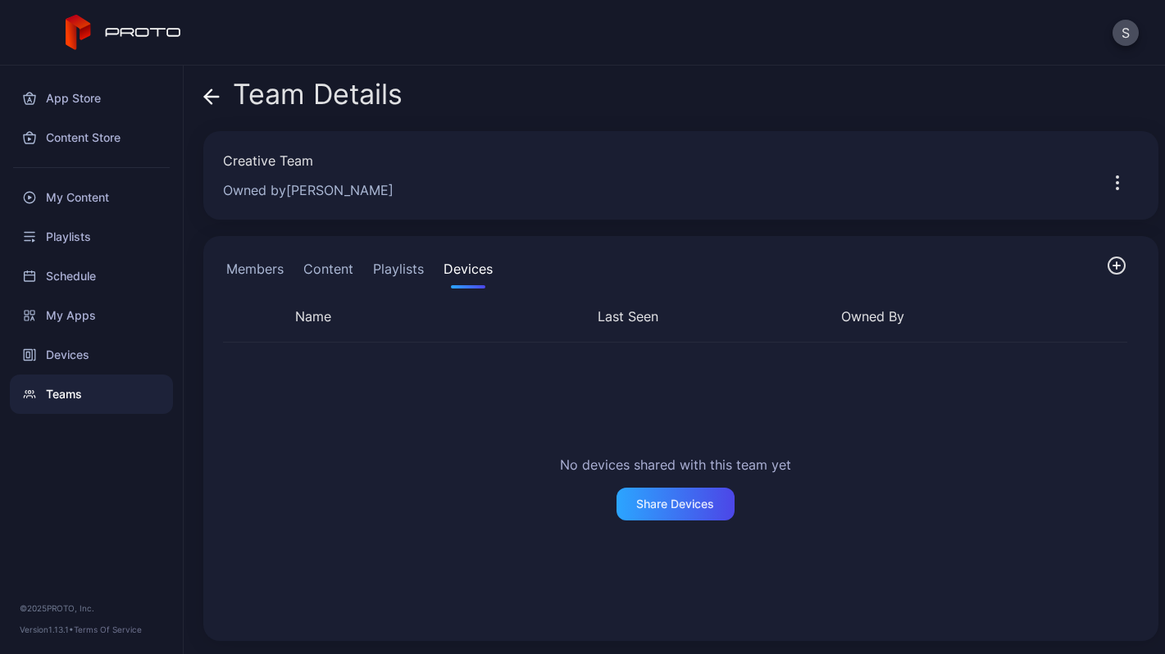
click at [241, 264] on button "Members" at bounding box center [255, 272] width 64 height 33
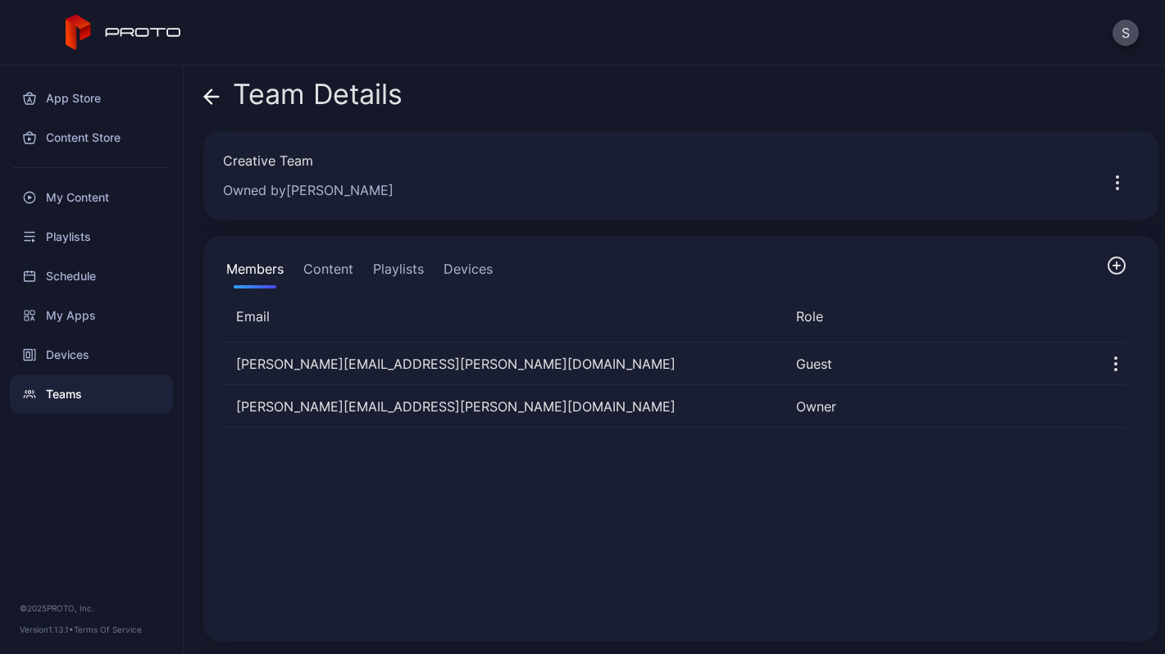
click at [1107, 178] on icon "button" at bounding box center [1117, 183] width 20 height 20
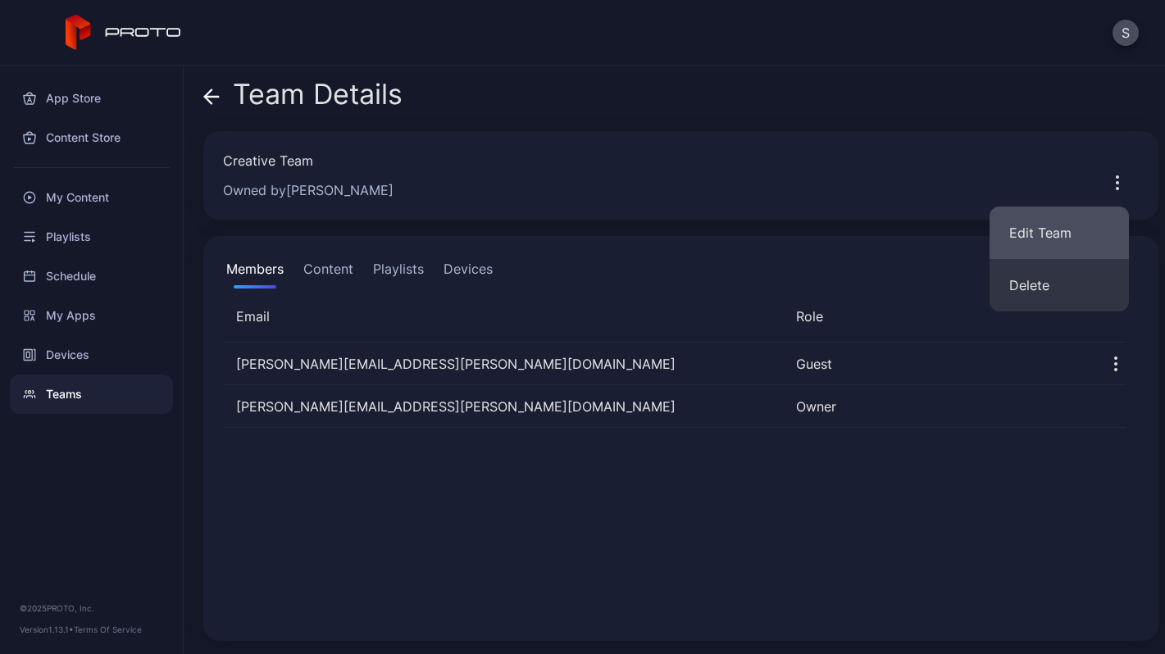
click at [1042, 227] on button "Edit Team" at bounding box center [1058, 233] width 139 height 52
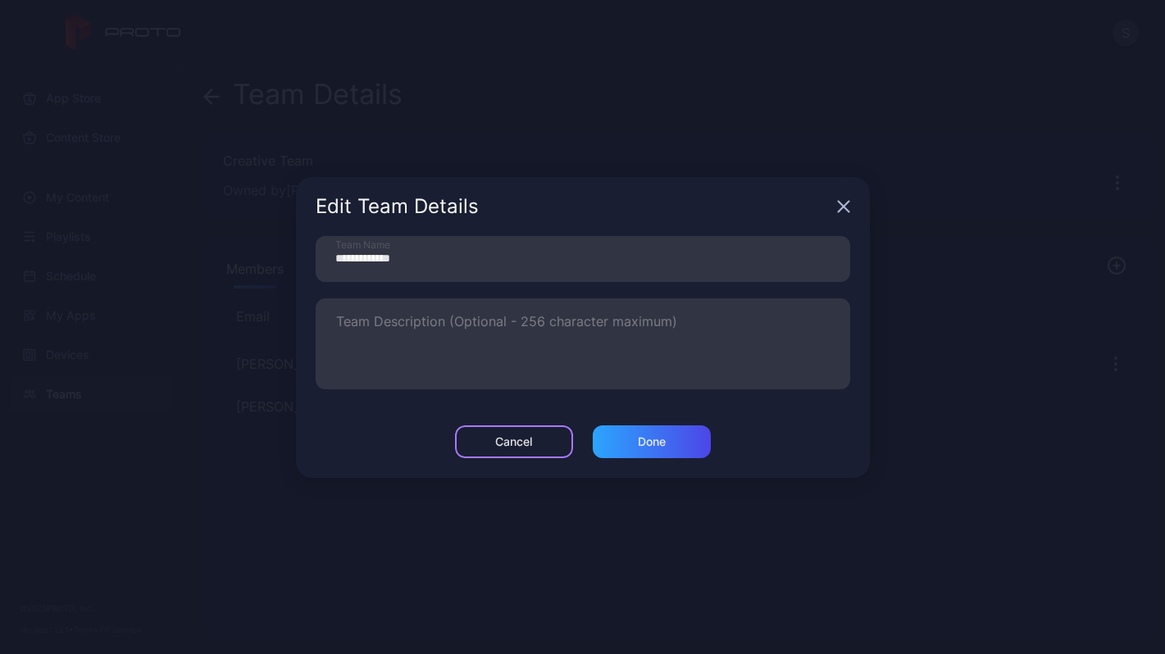
click at [541, 444] on div "Cancel" at bounding box center [514, 441] width 118 height 33
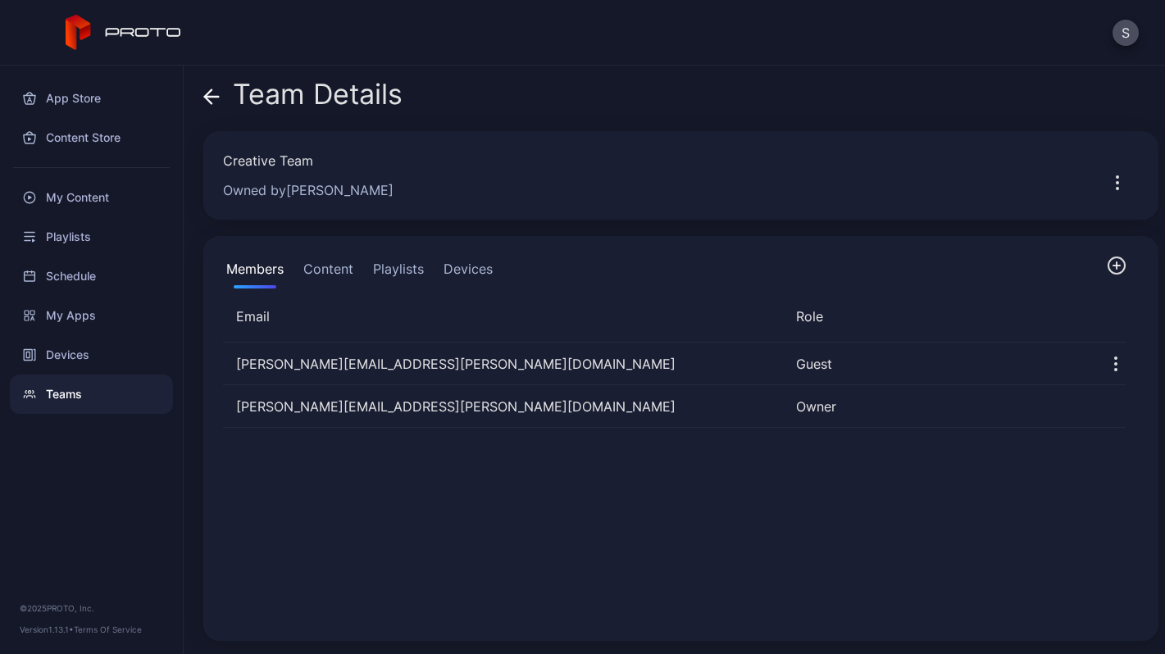
click at [216, 90] on icon at bounding box center [211, 97] width 16 height 16
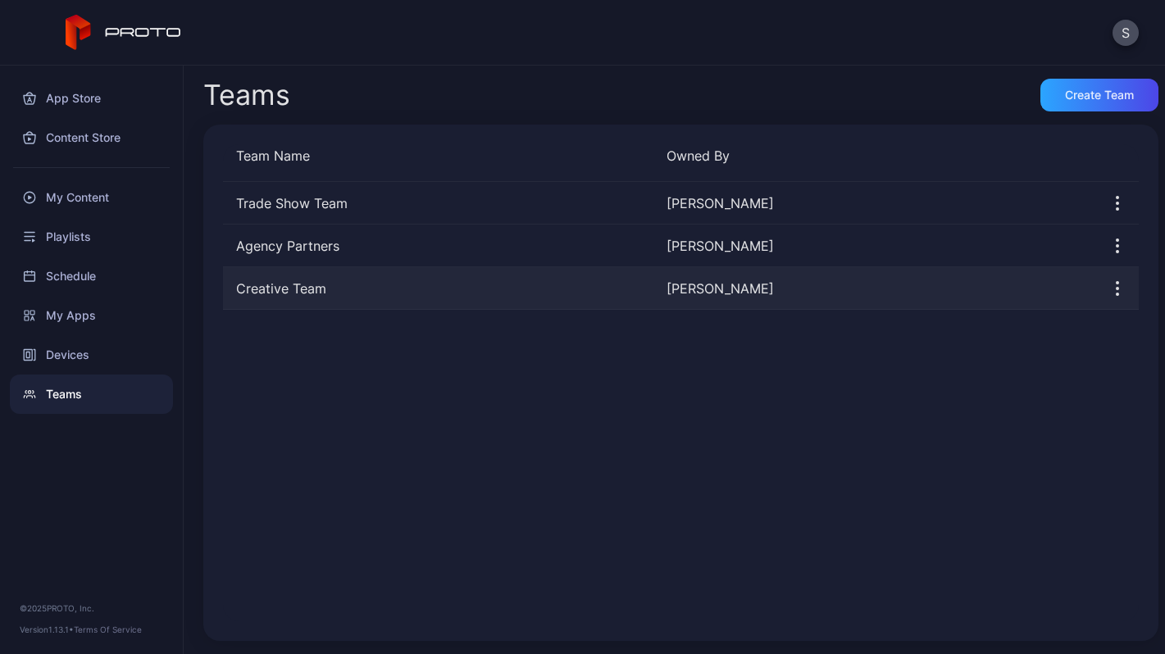
click at [299, 285] on div "Creative Team" at bounding box center [438, 289] width 430 height 20
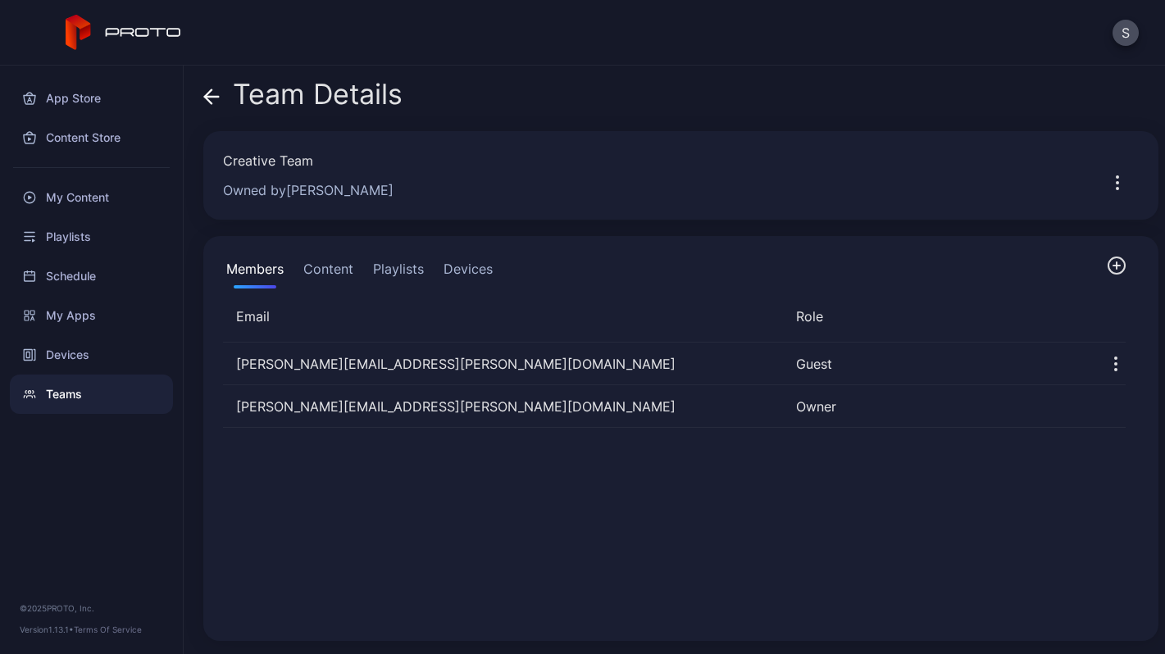
click at [1107, 260] on icon "button" at bounding box center [1117, 266] width 20 height 20
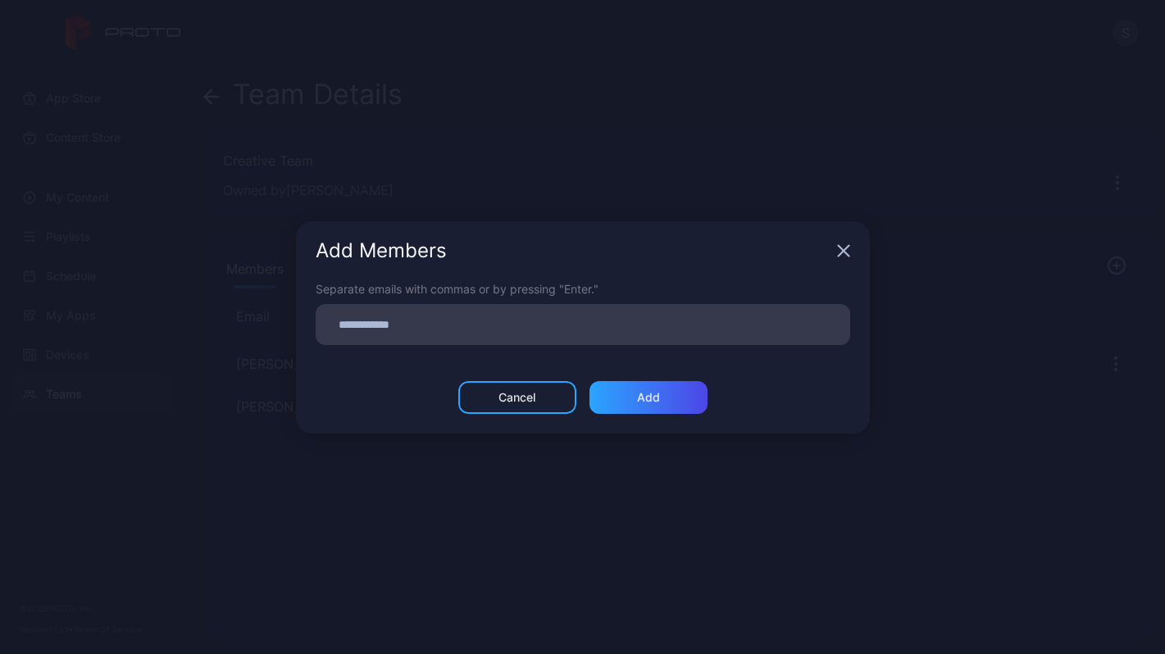
click at [778, 316] on input at bounding box center [582, 324] width 515 height 21
type input "**********"
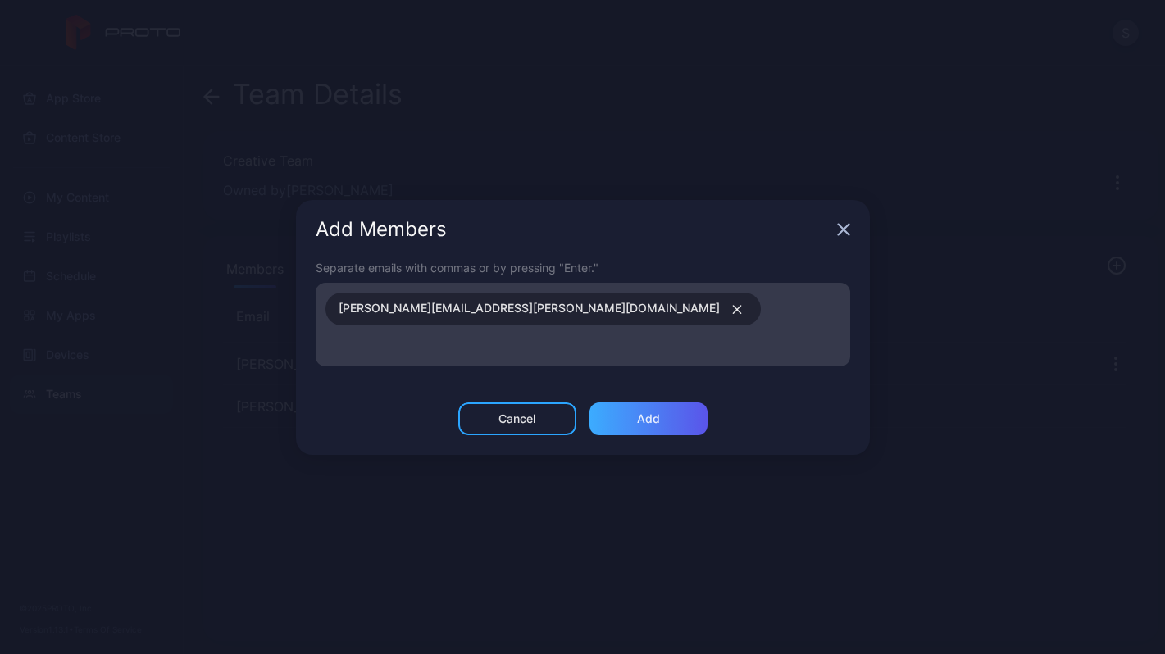
click at [652, 412] on div "Add" at bounding box center [648, 418] width 23 height 13
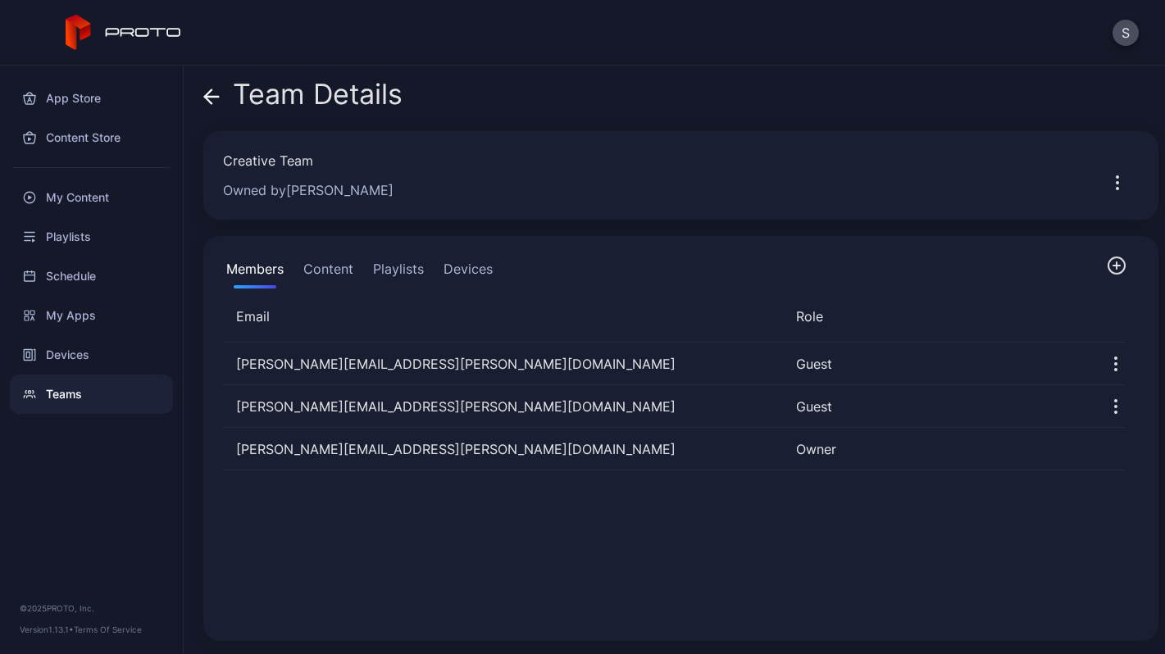
click at [63, 397] on div "Teams" at bounding box center [91, 394] width 163 height 39
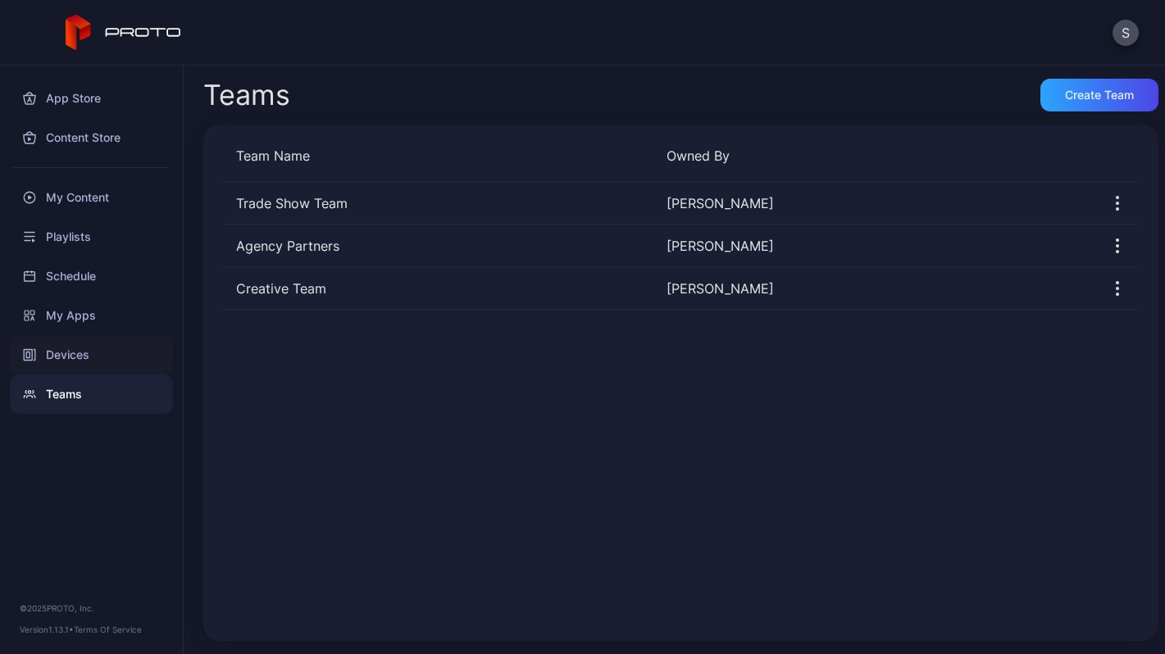
click at [77, 352] on div "Devices" at bounding box center [91, 354] width 163 height 39
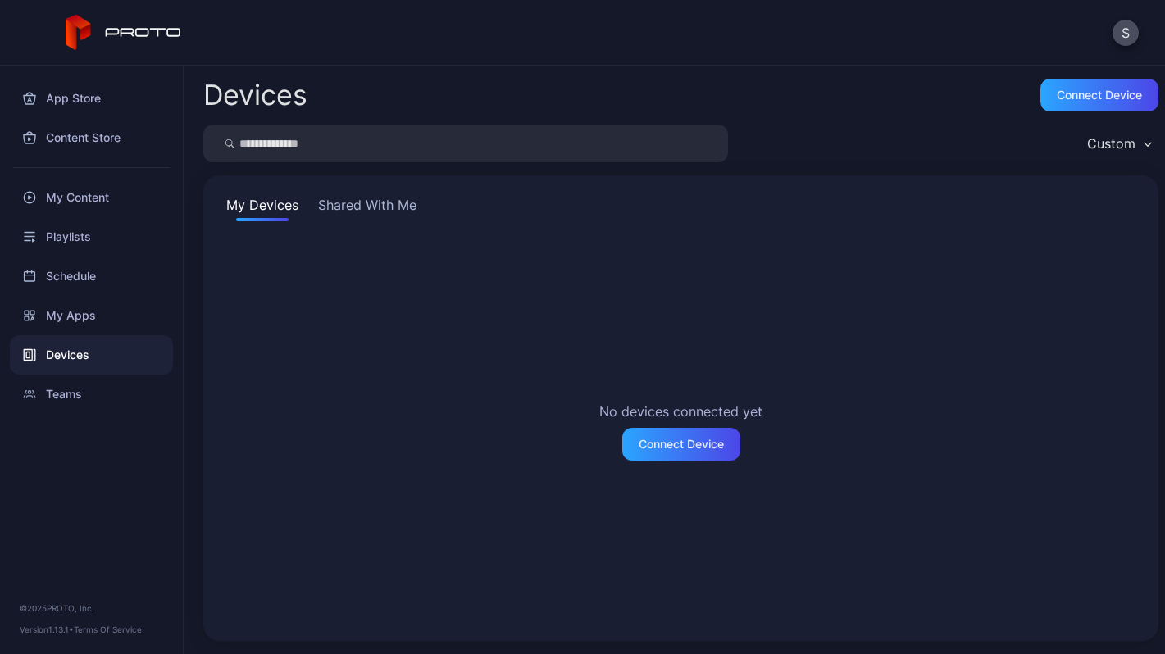
click at [1120, 137] on div "Custom" at bounding box center [1119, 143] width 80 height 25
click at [392, 209] on button "Shared With Me" at bounding box center [367, 208] width 105 height 26
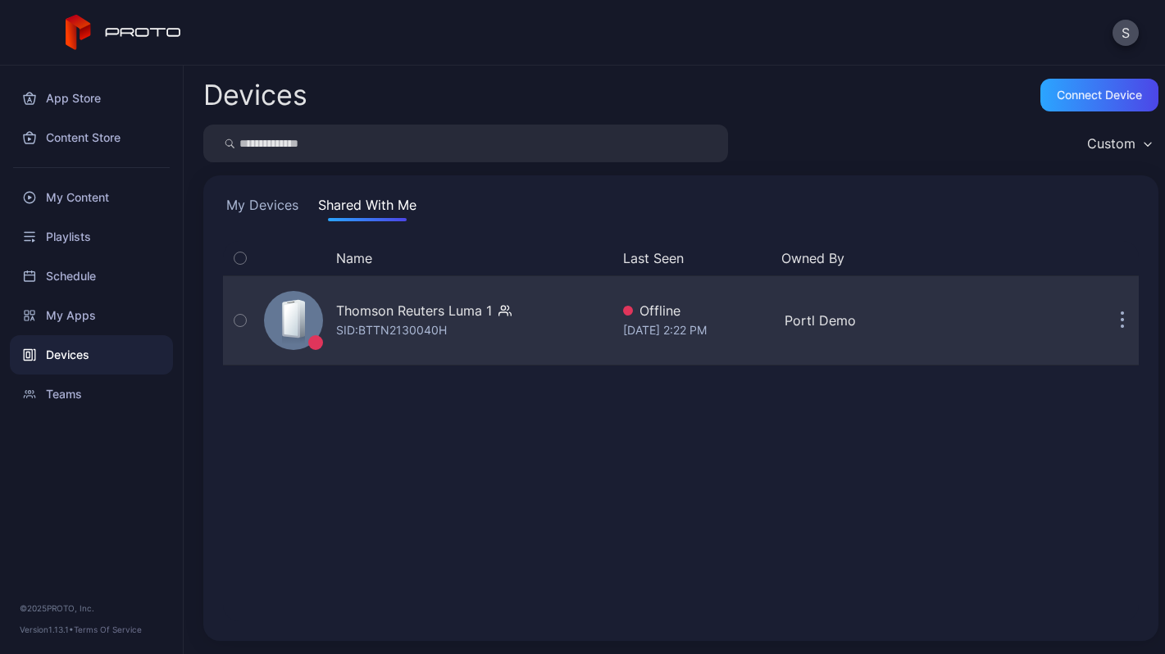
click at [499, 343] on div "Thomson Reuters Luma 1 SID: BTTN2130040H" at bounding box center [433, 321] width 352 height 82
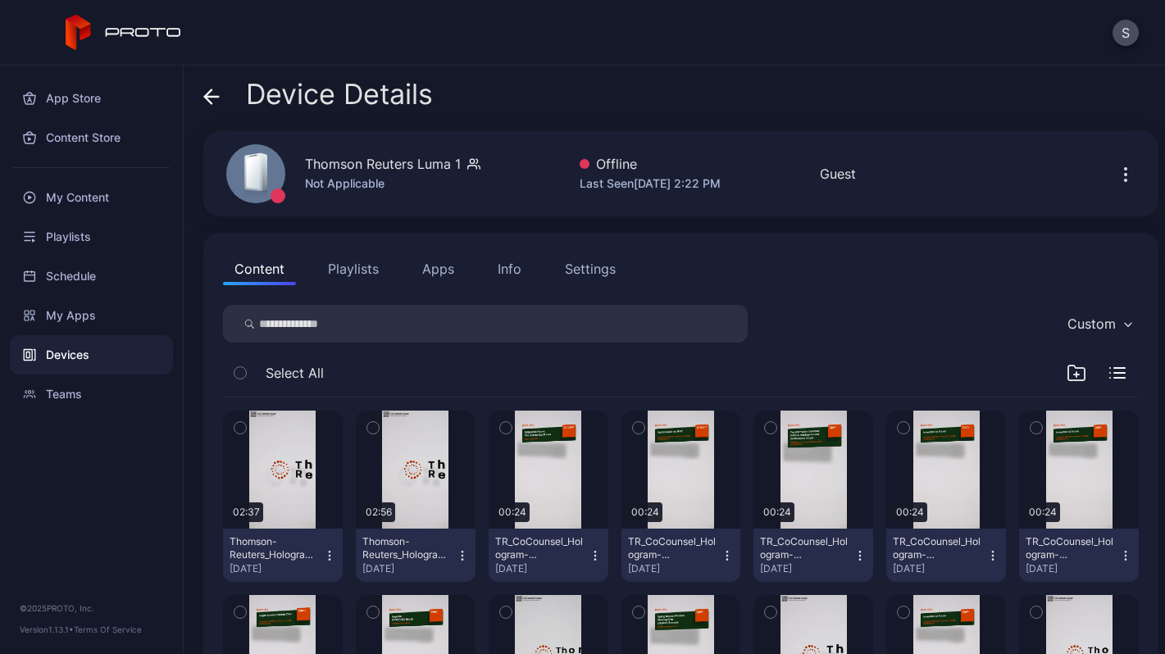
click at [590, 278] on div "Settings" at bounding box center [590, 269] width 51 height 20
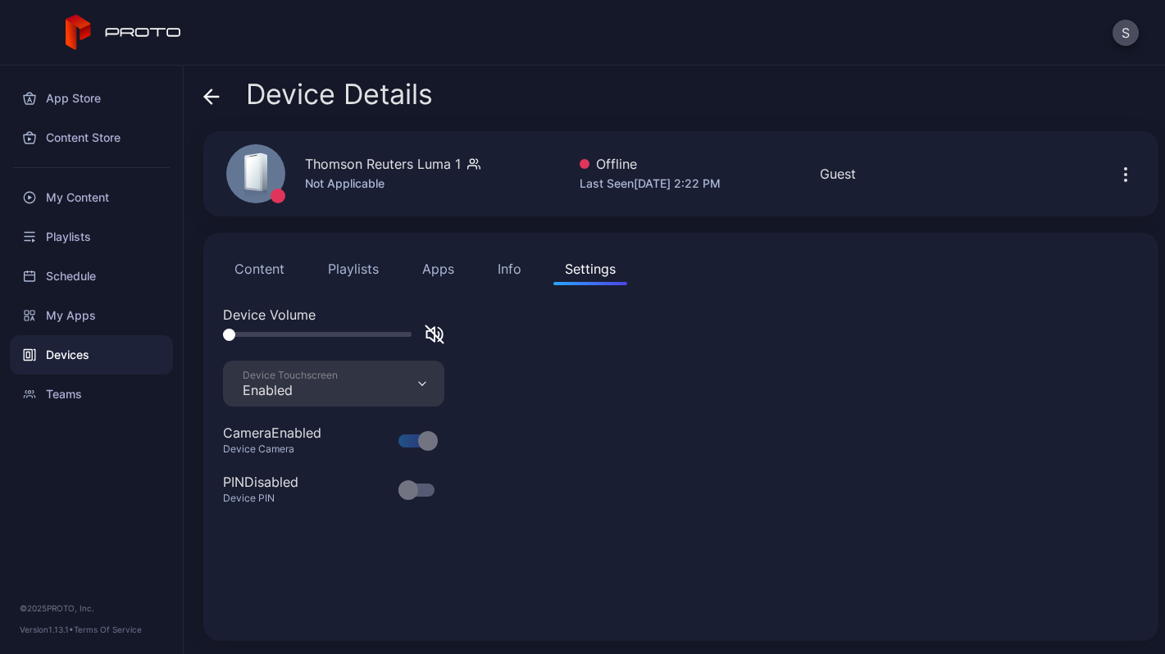
click at [513, 274] on div "Info" at bounding box center [510, 269] width 24 height 20
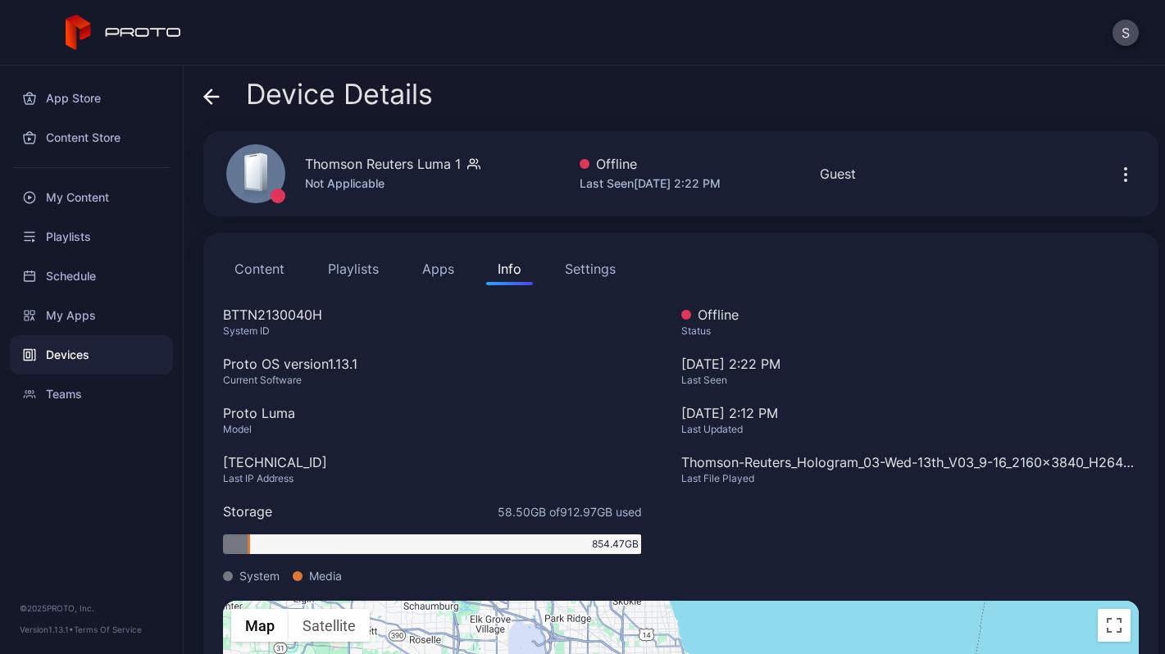
click at [284, 271] on button "Content" at bounding box center [259, 268] width 73 height 33
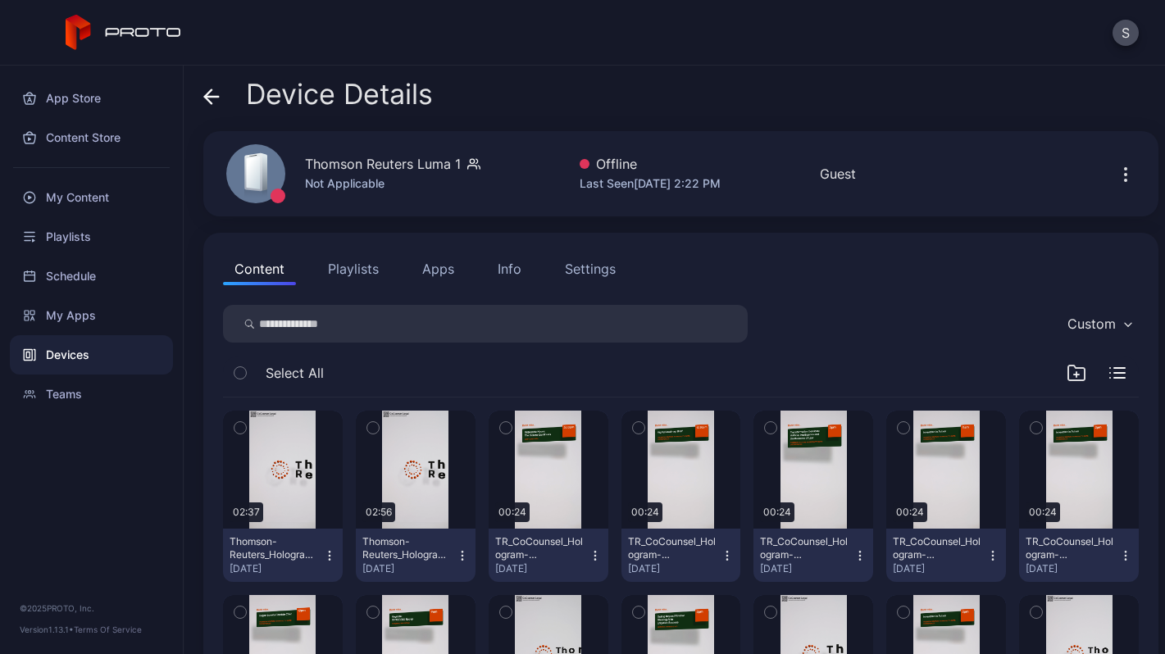
click at [1116, 167] on icon "button" at bounding box center [1126, 175] width 20 height 20
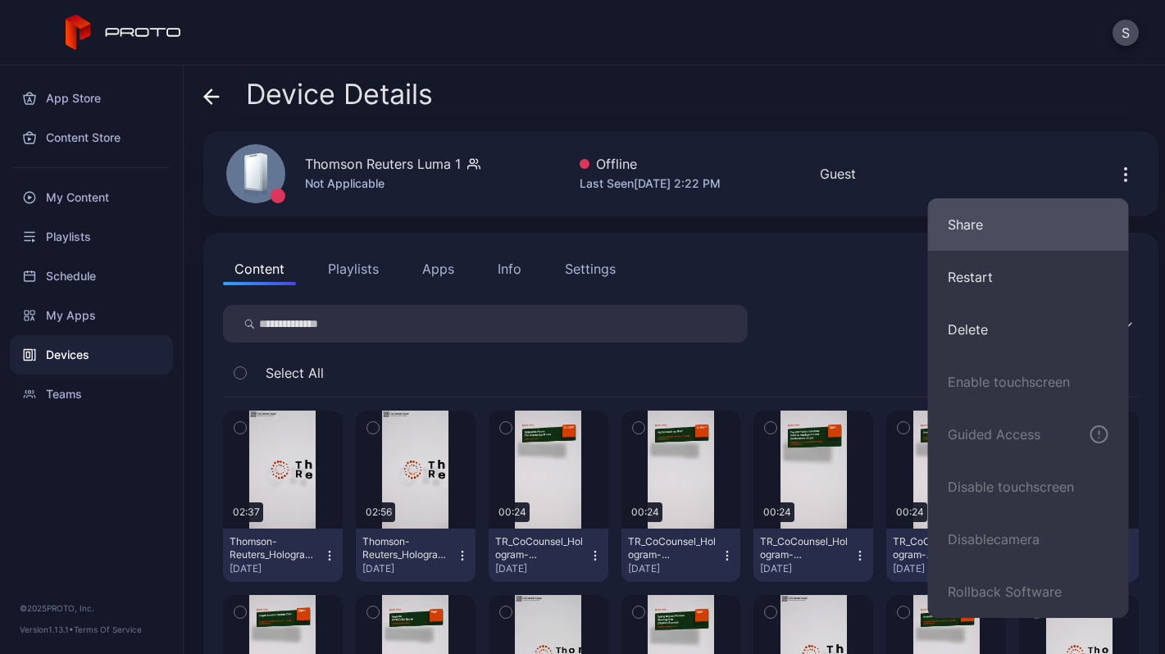
click at [960, 226] on button "Share" at bounding box center [1028, 224] width 201 height 52
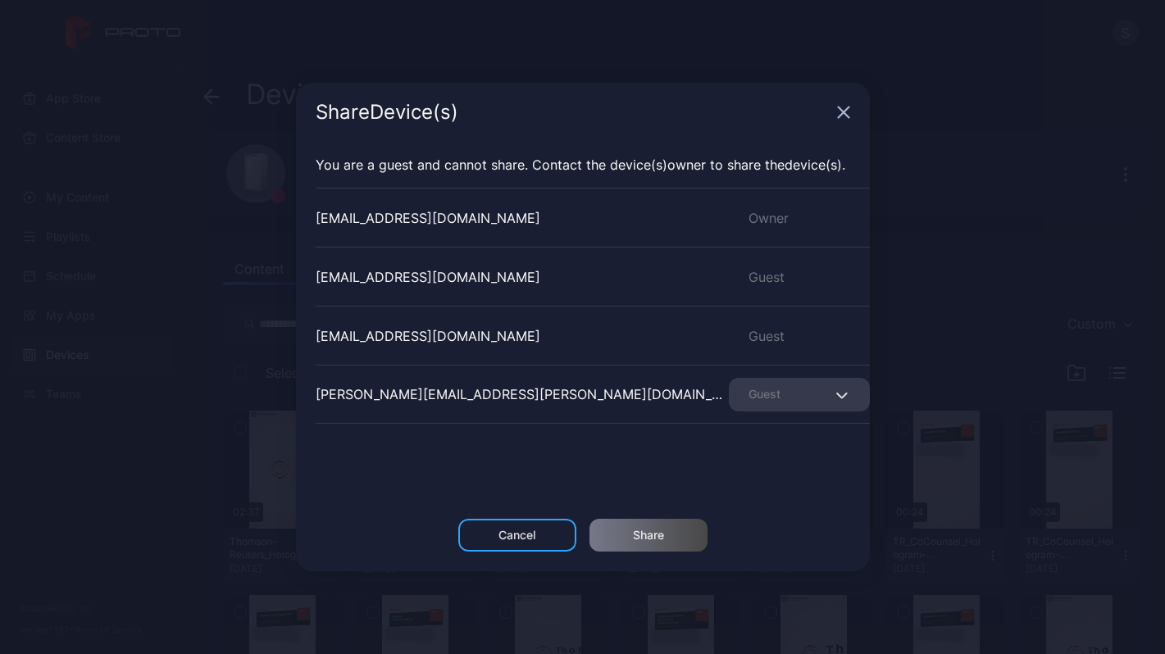
click at [187, 135] on div "Share Device (s) You are a guest and cannot share. Contact the Device (s) owner…" at bounding box center [582, 327] width 1165 height 654
